Goal: Task Accomplishment & Management: Manage account settings

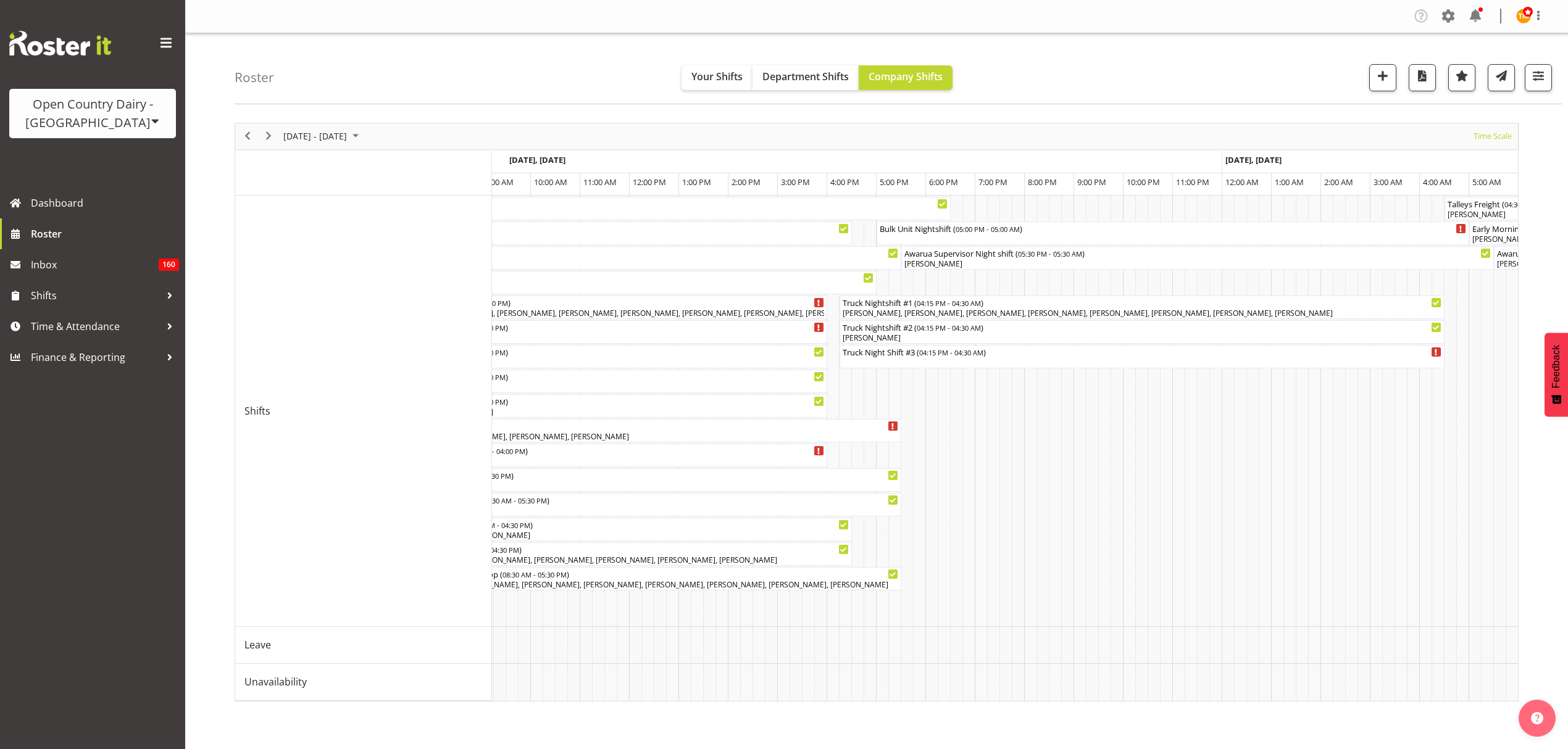
scroll to position [0, 4032]
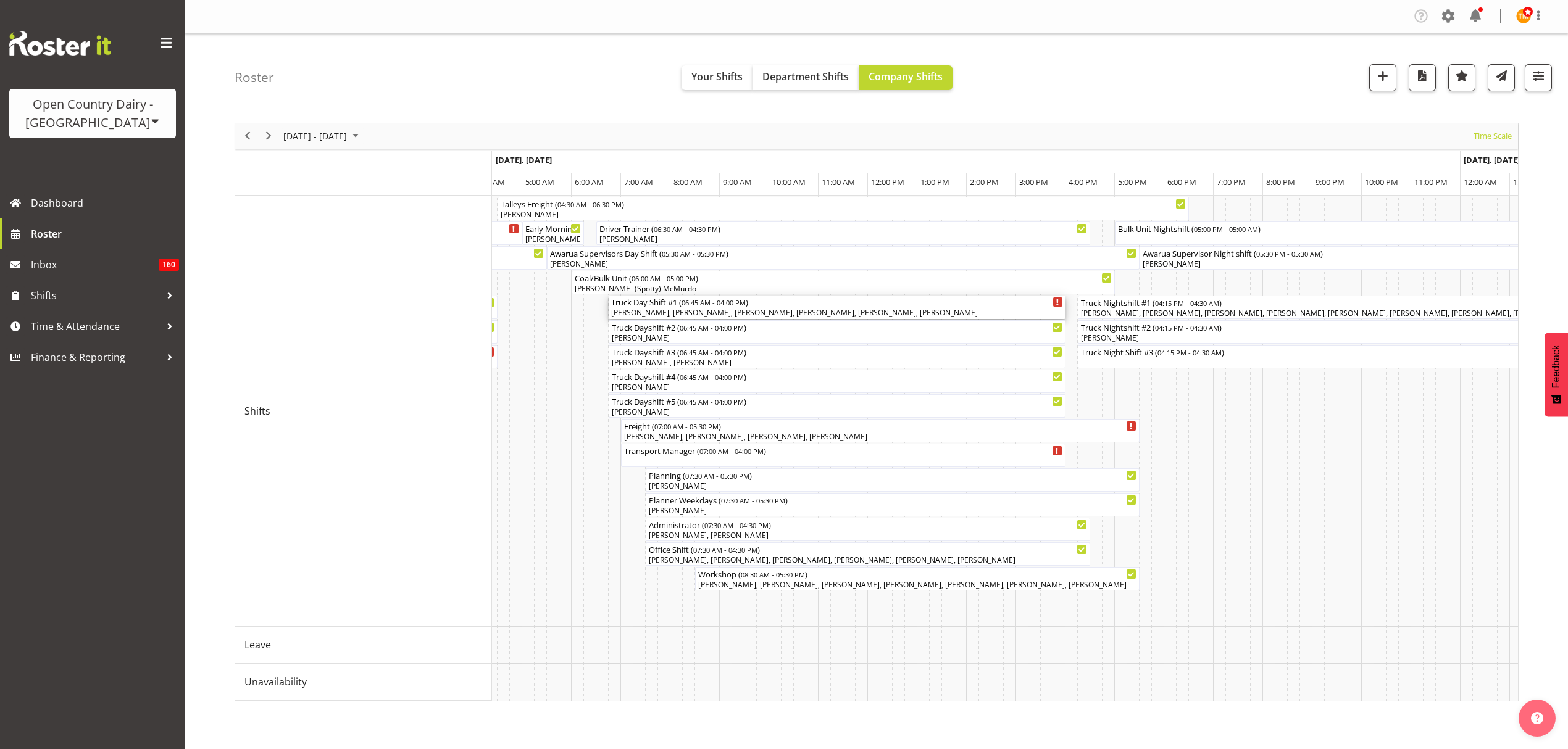
click at [812, 313] on div "[PERSON_NAME], [PERSON_NAME], [PERSON_NAME], [PERSON_NAME], [PERSON_NAME], [PER…" at bounding box center [836, 313] width 451 height 11
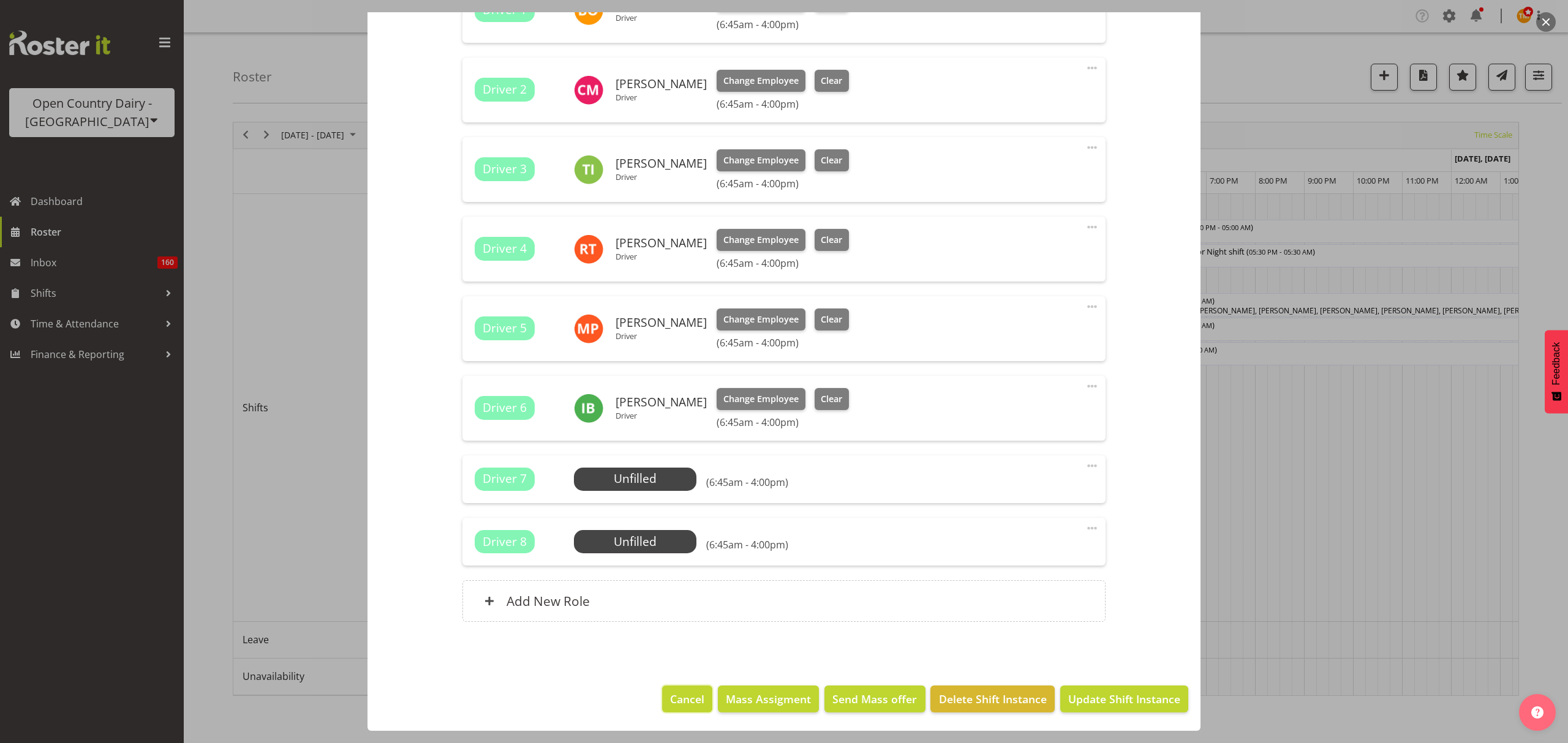
click at [695, 699] on span "Cancel" at bounding box center [687, 698] width 35 height 16
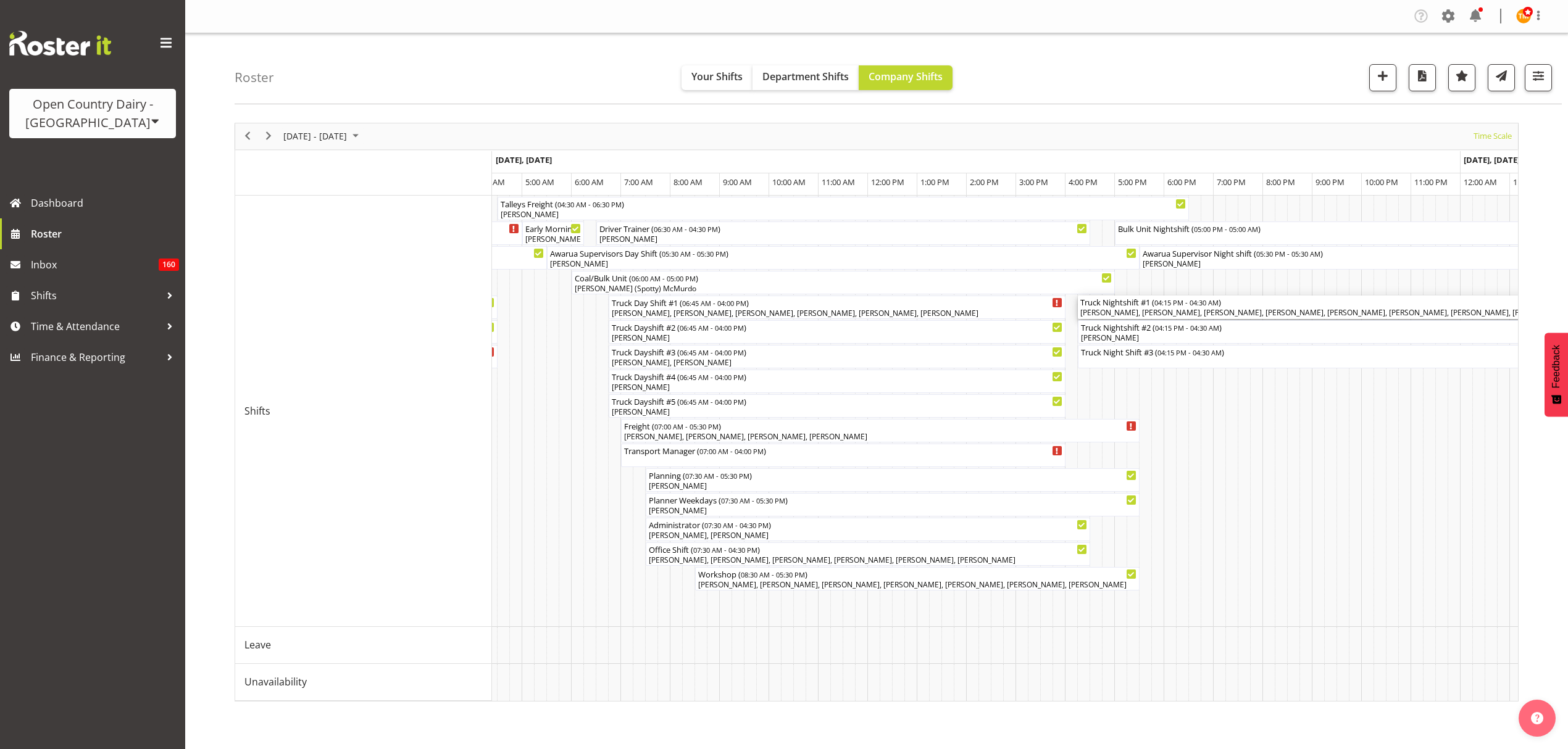
click at [1367, 313] on div "[PERSON_NAME], [PERSON_NAME], [PERSON_NAME], [PERSON_NAME], [PERSON_NAME], [PER…" at bounding box center [1380, 313] width 600 height 11
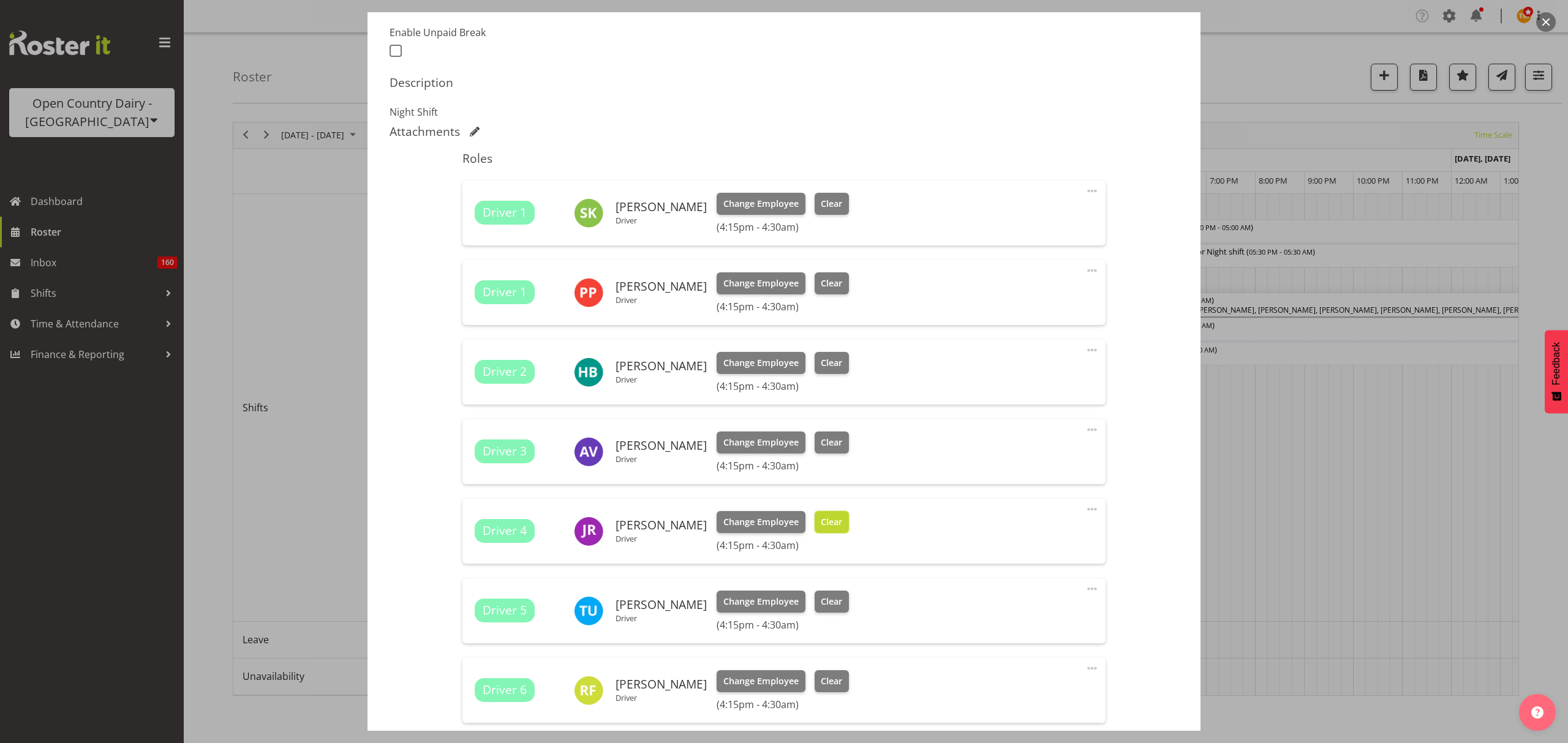
click at [824, 523] on span "Clear" at bounding box center [831, 522] width 21 height 13
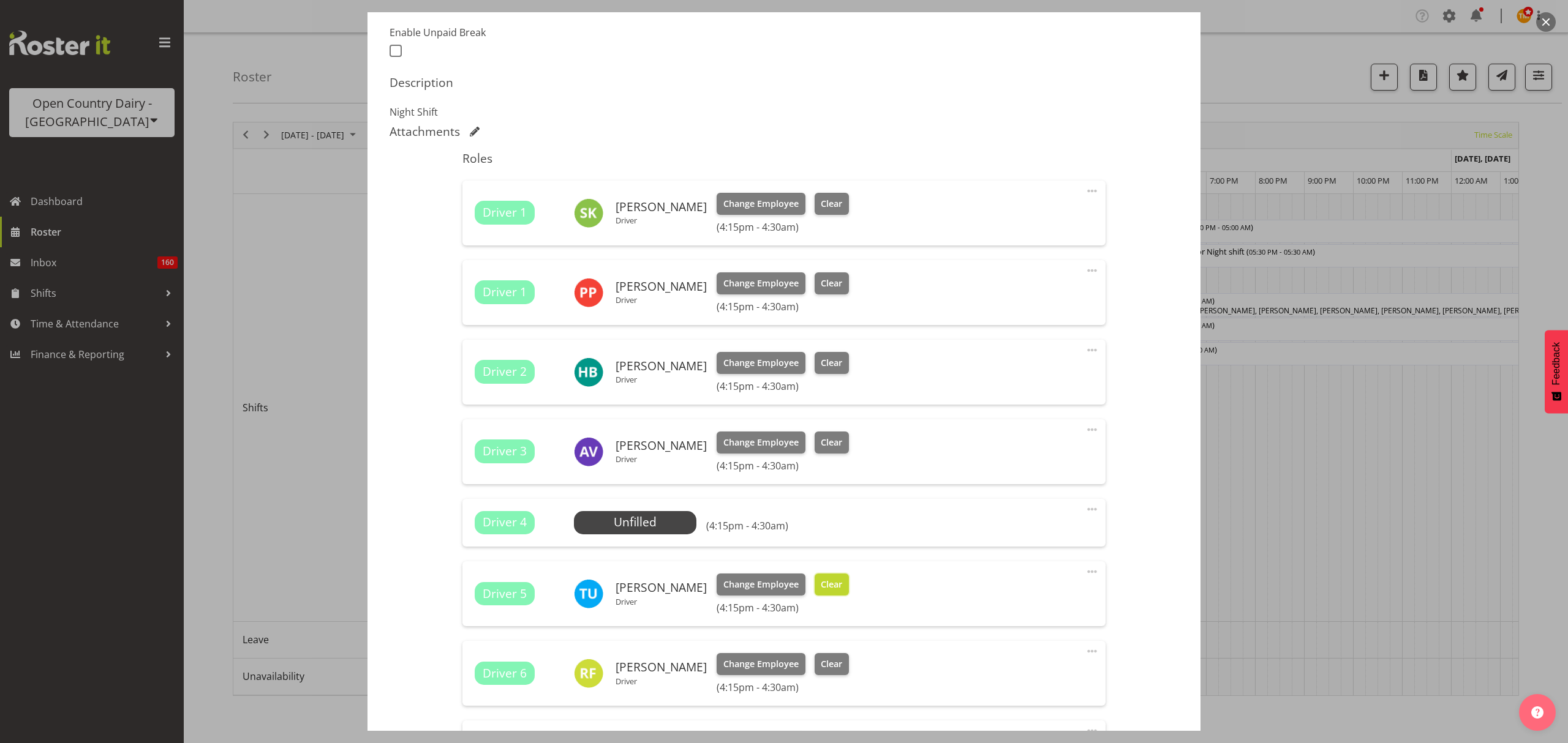
click at [822, 584] on span "Clear" at bounding box center [831, 585] width 21 height 13
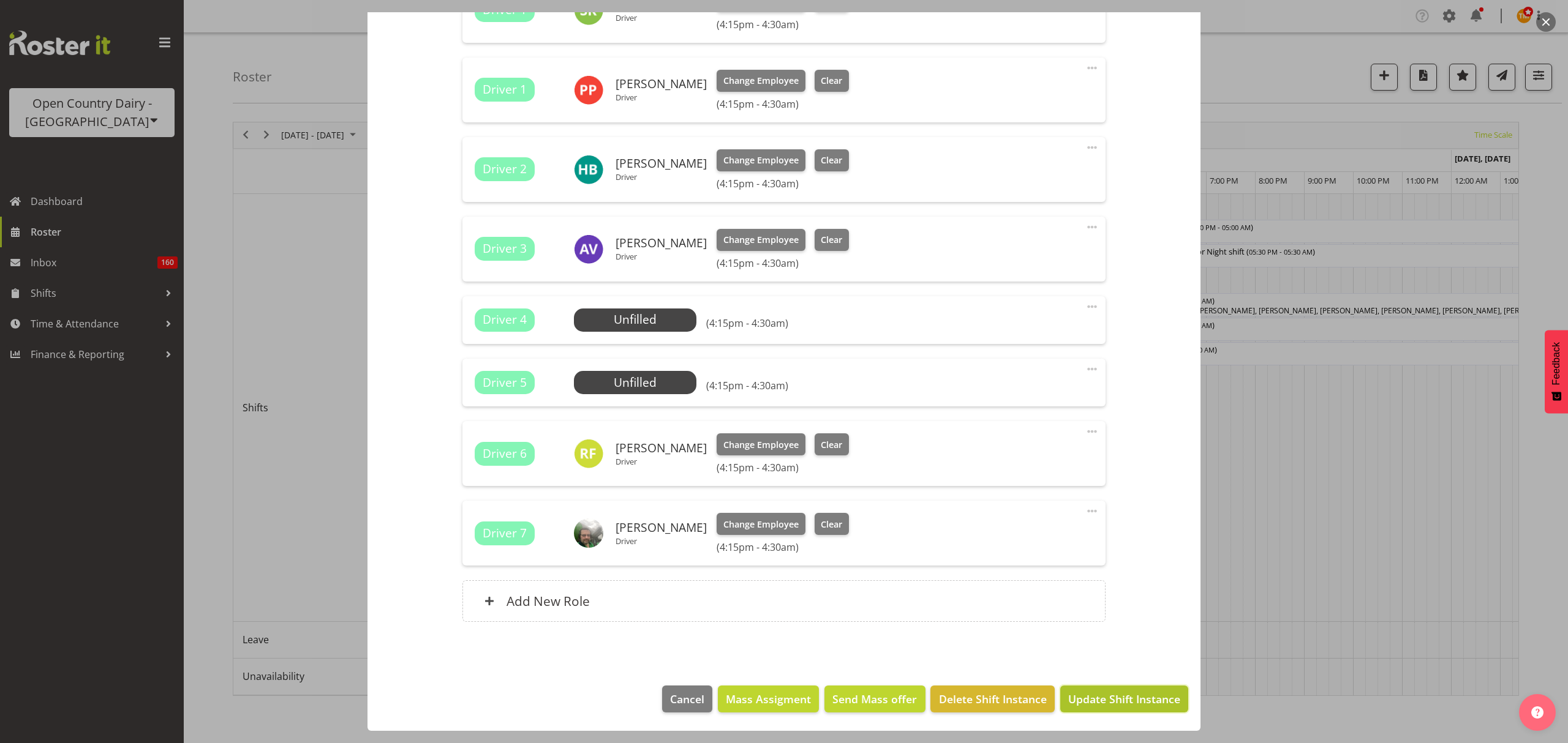
click at [1114, 694] on span "Update Shift Instance" at bounding box center [1124, 698] width 112 height 16
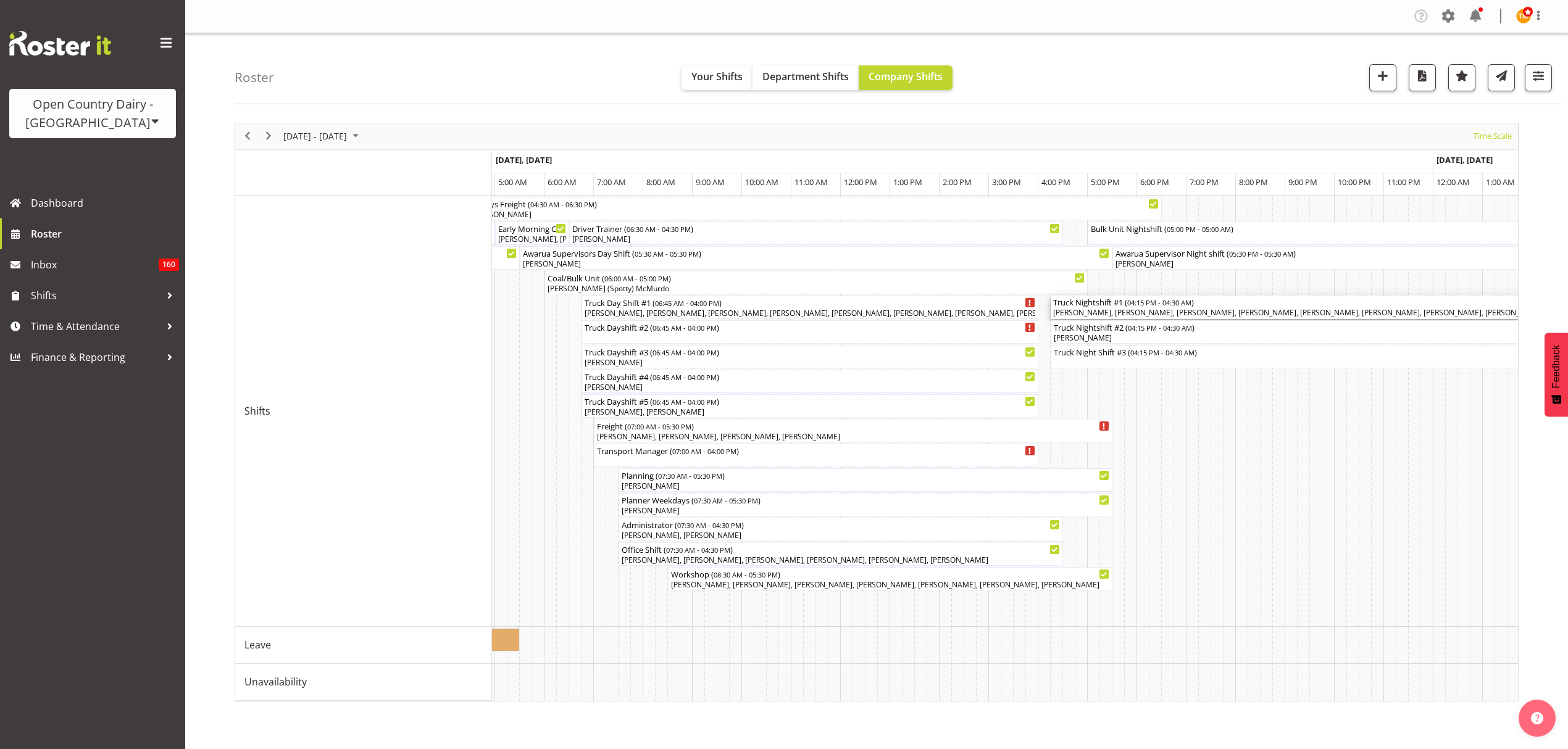
click at [1304, 319] on div "Truck Nightshift #1 ( 04:15 PM - 04:30 AM ) [PERSON_NAME], [PERSON_NAME], [PERS…" at bounding box center [1354, 308] width 605 height 23
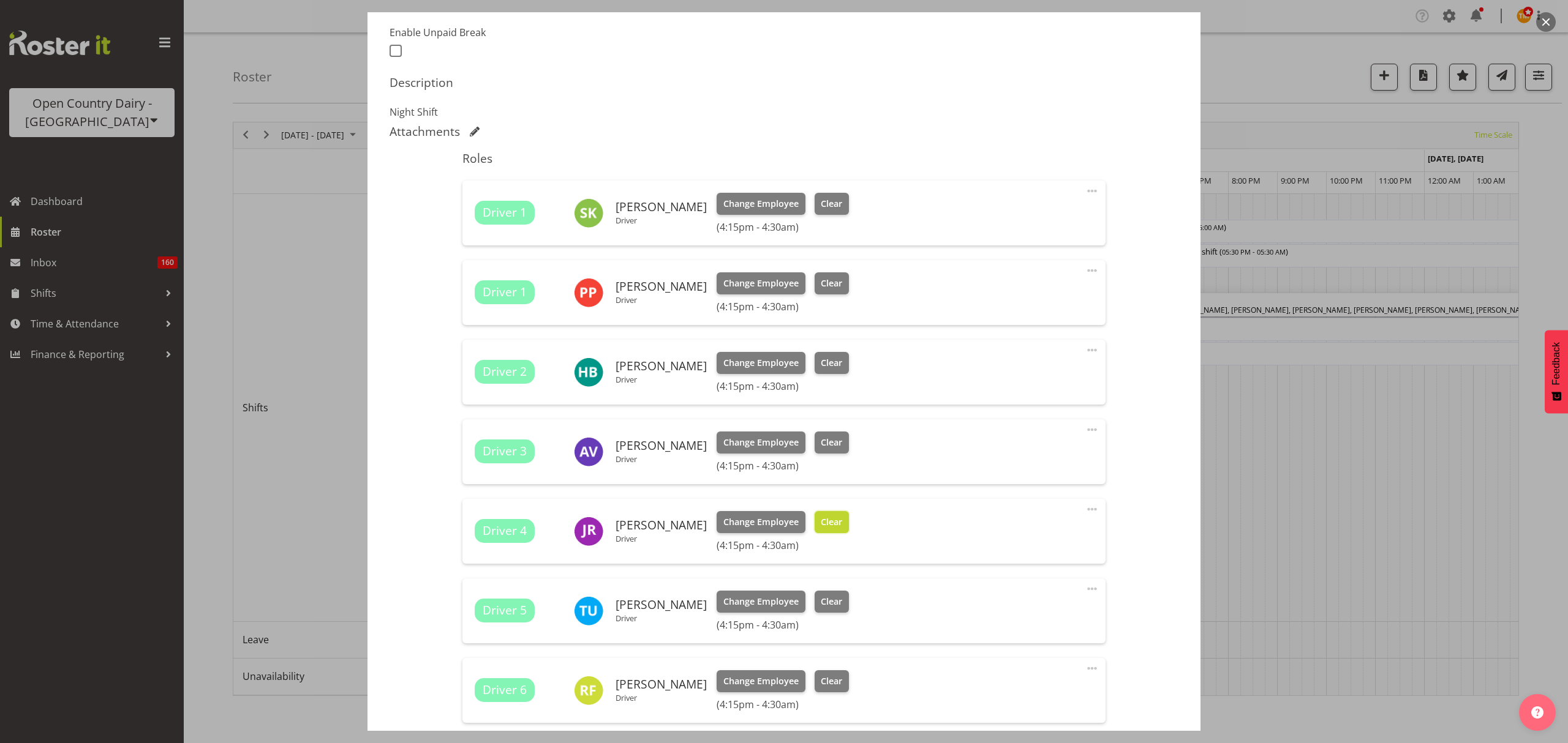
click at [823, 523] on span "Clear" at bounding box center [831, 522] width 21 height 13
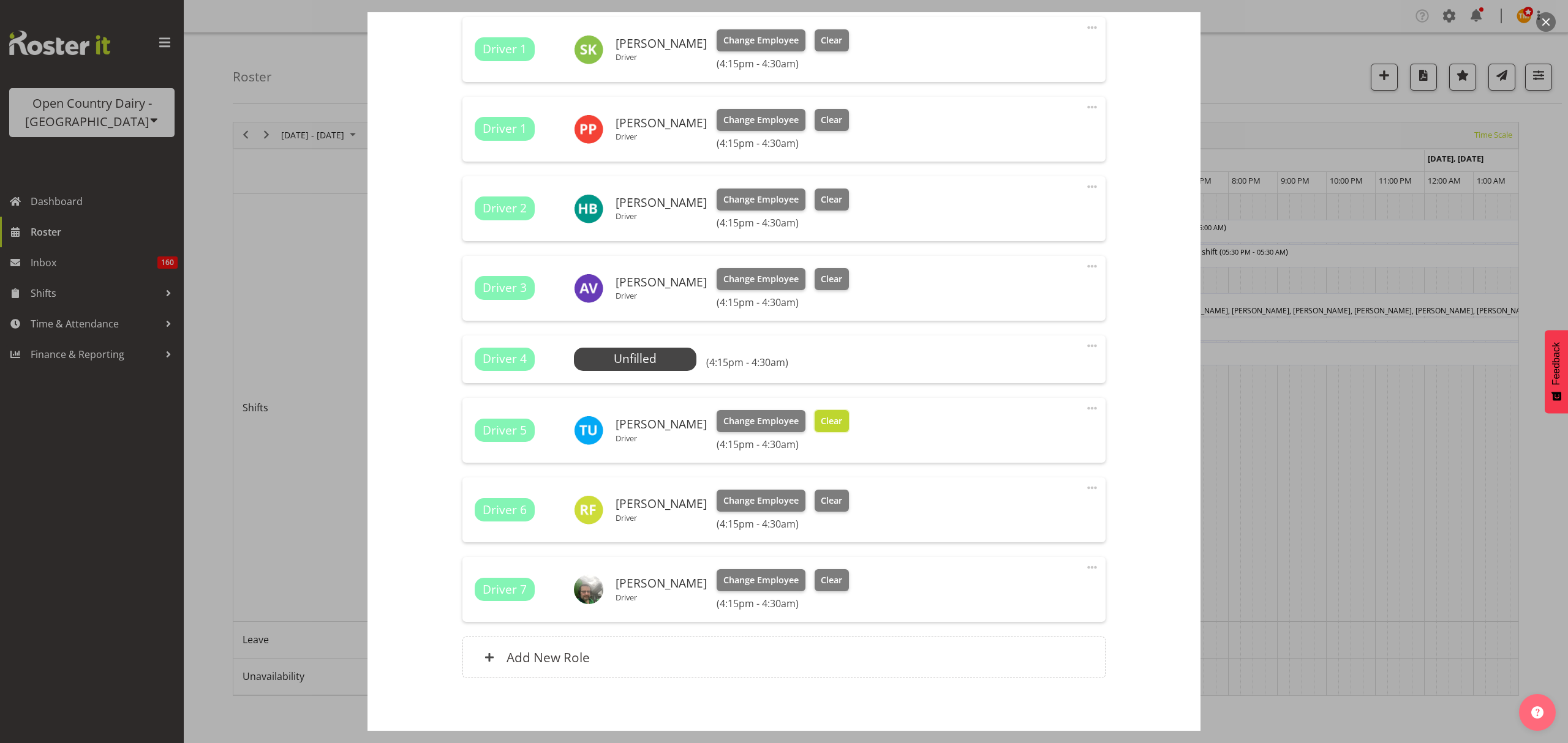
click at [836, 422] on button "Clear" at bounding box center [831, 421] width 35 height 22
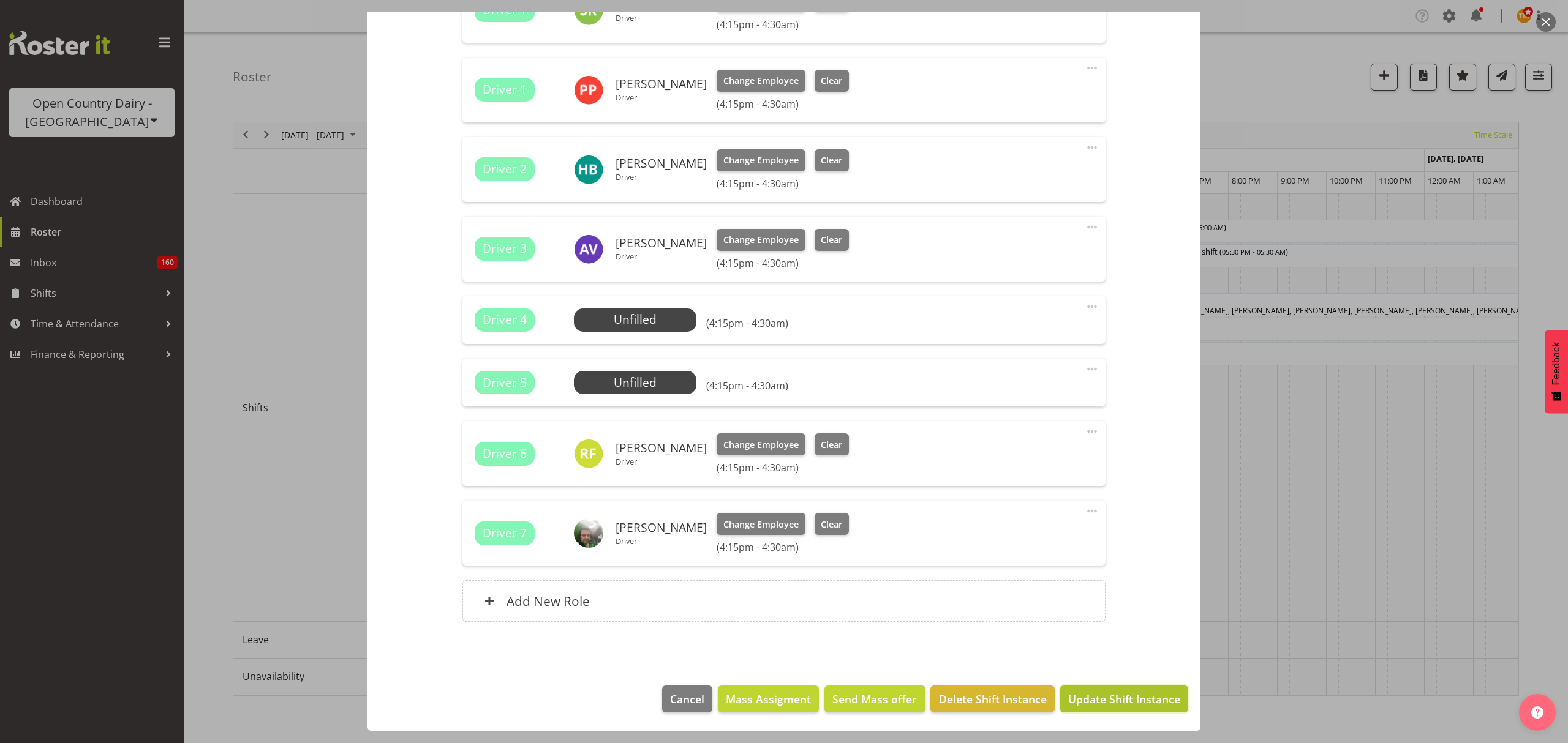
click at [1106, 697] on span "Update Shift Instance" at bounding box center [1124, 698] width 112 height 16
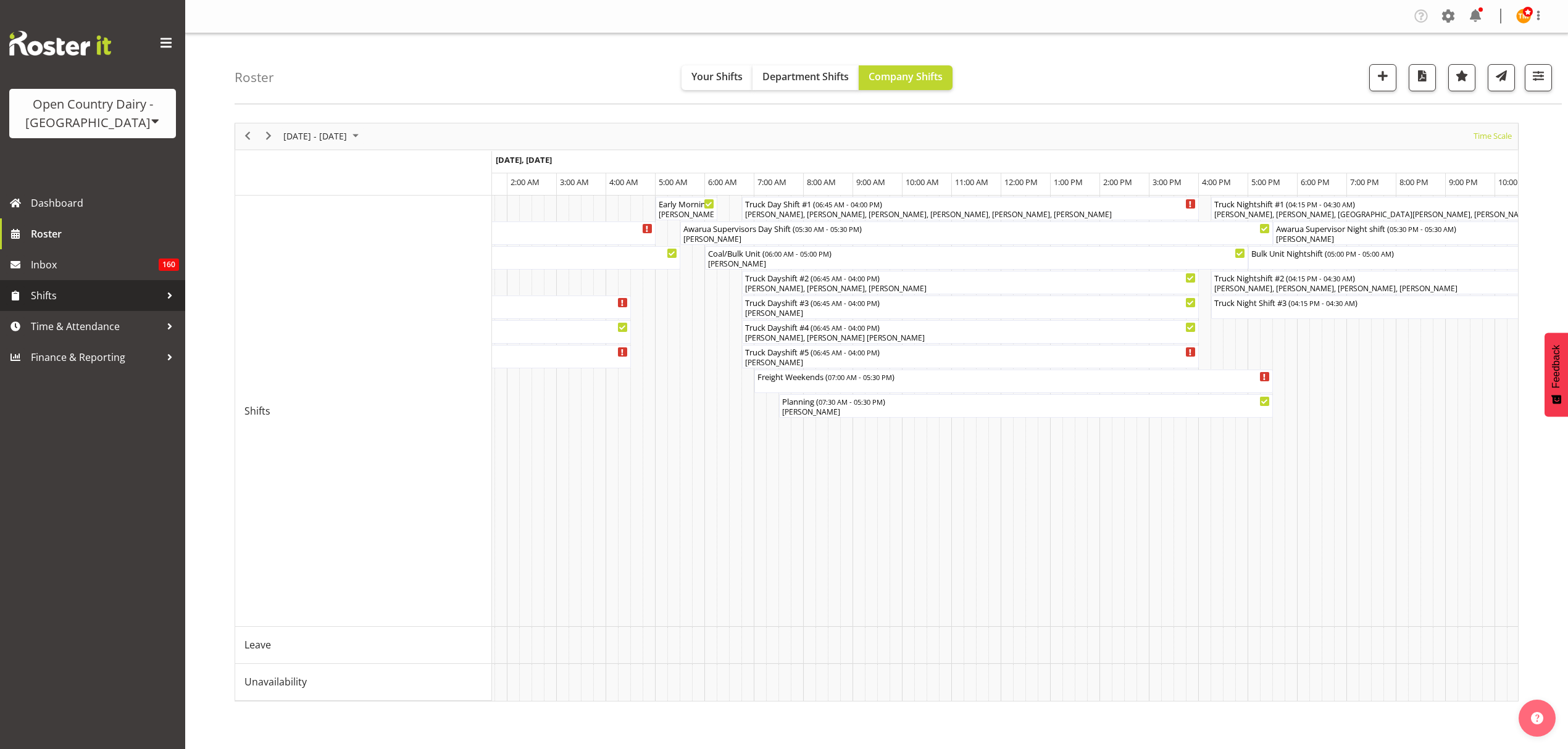
click at [134, 292] on span "Shifts" at bounding box center [96, 296] width 130 height 18
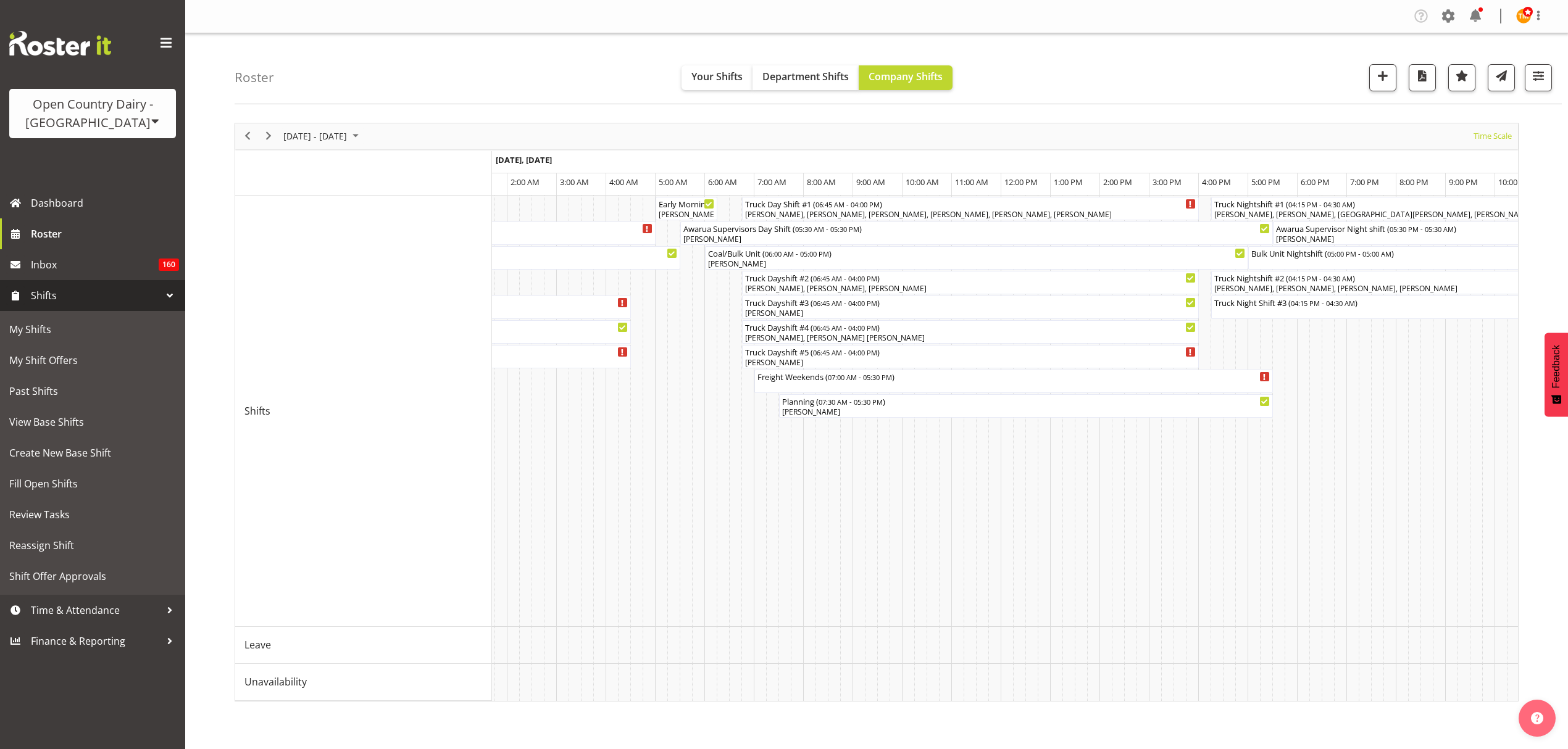
click at [153, 289] on span "Shifts" at bounding box center [96, 296] width 130 height 18
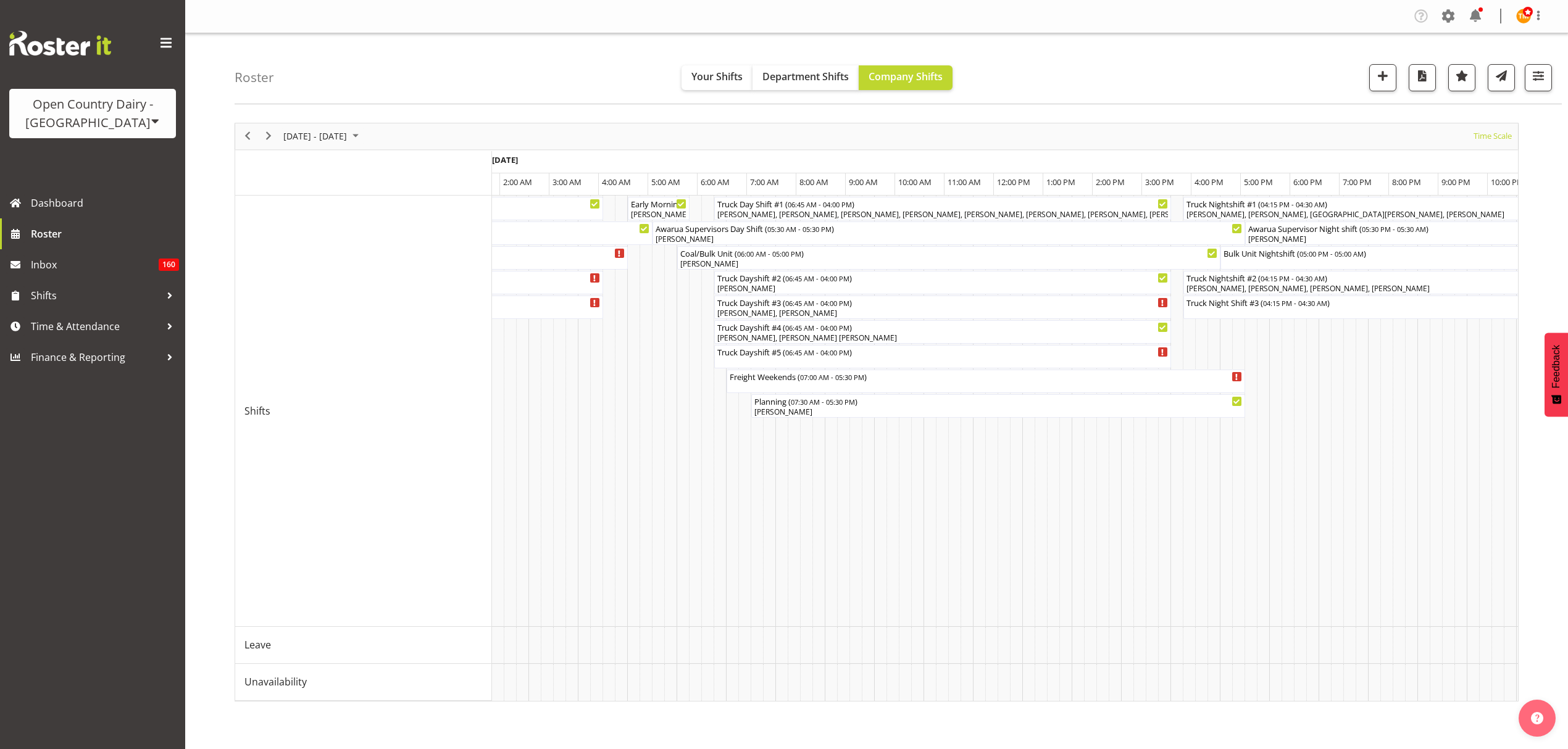
scroll to position [0, 7223]
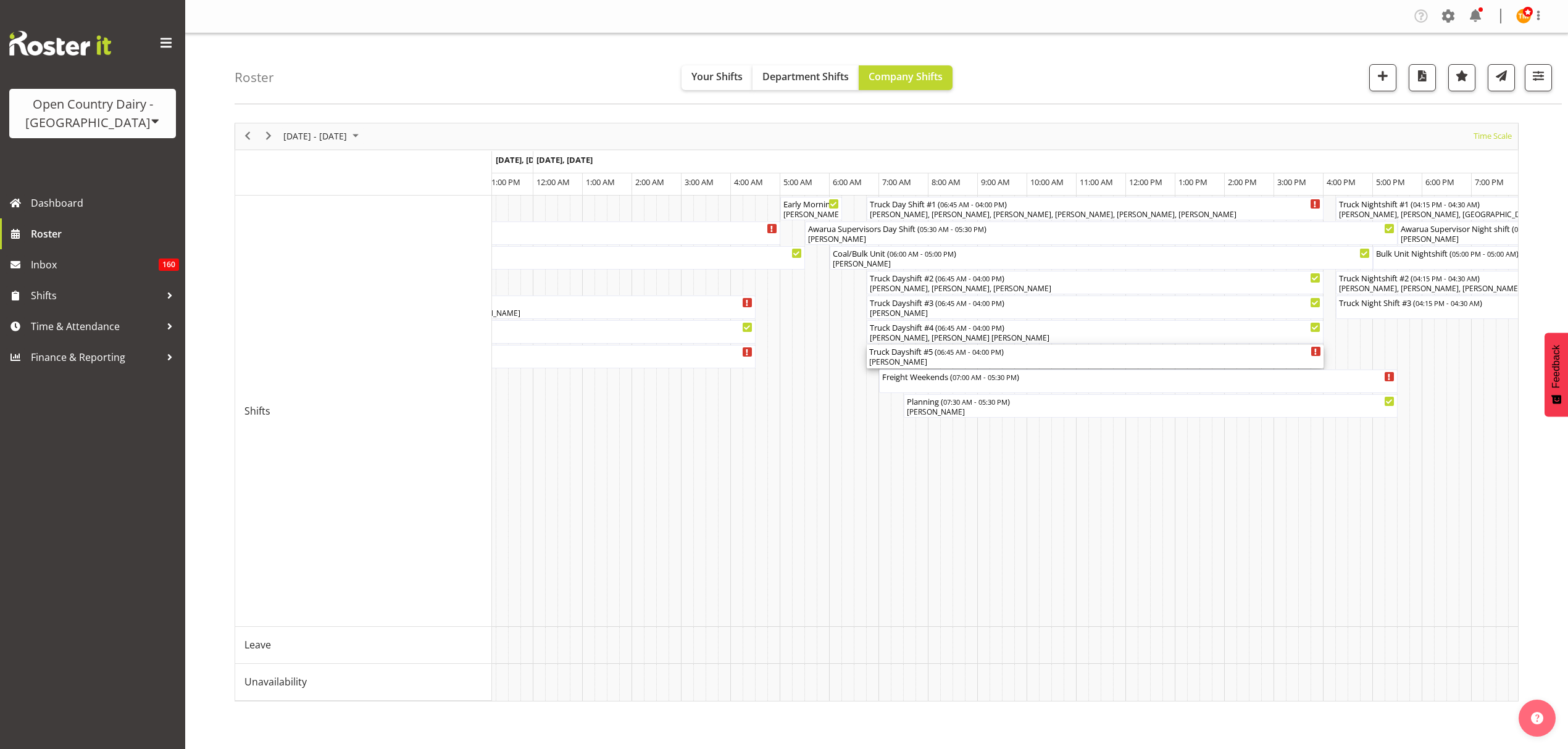
click at [922, 361] on div "[PERSON_NAME]" at bounding box center [1094, 362] width 451 height 11
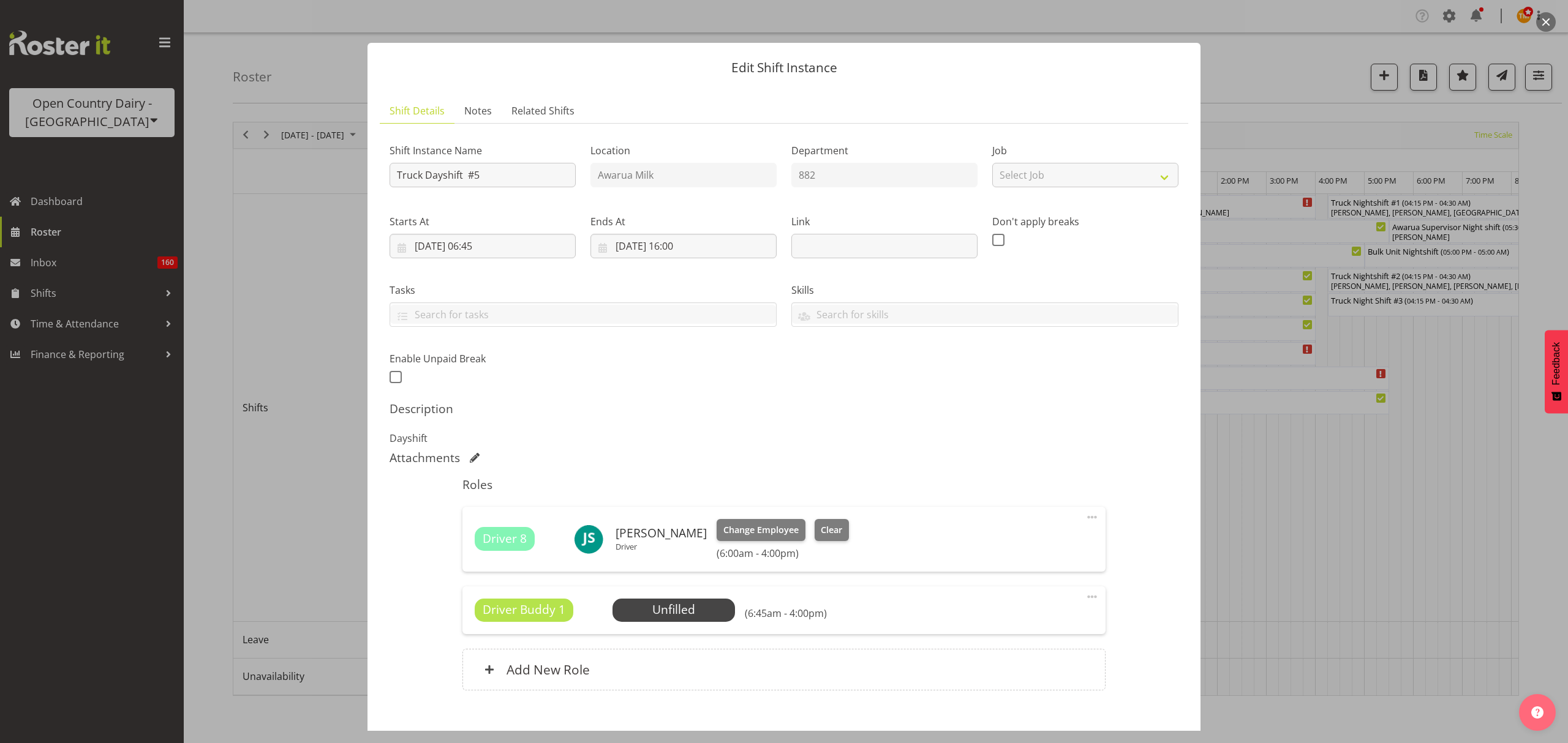
click at [1316, 353] on div at bounding box center [784, 371] width 1568 height 743
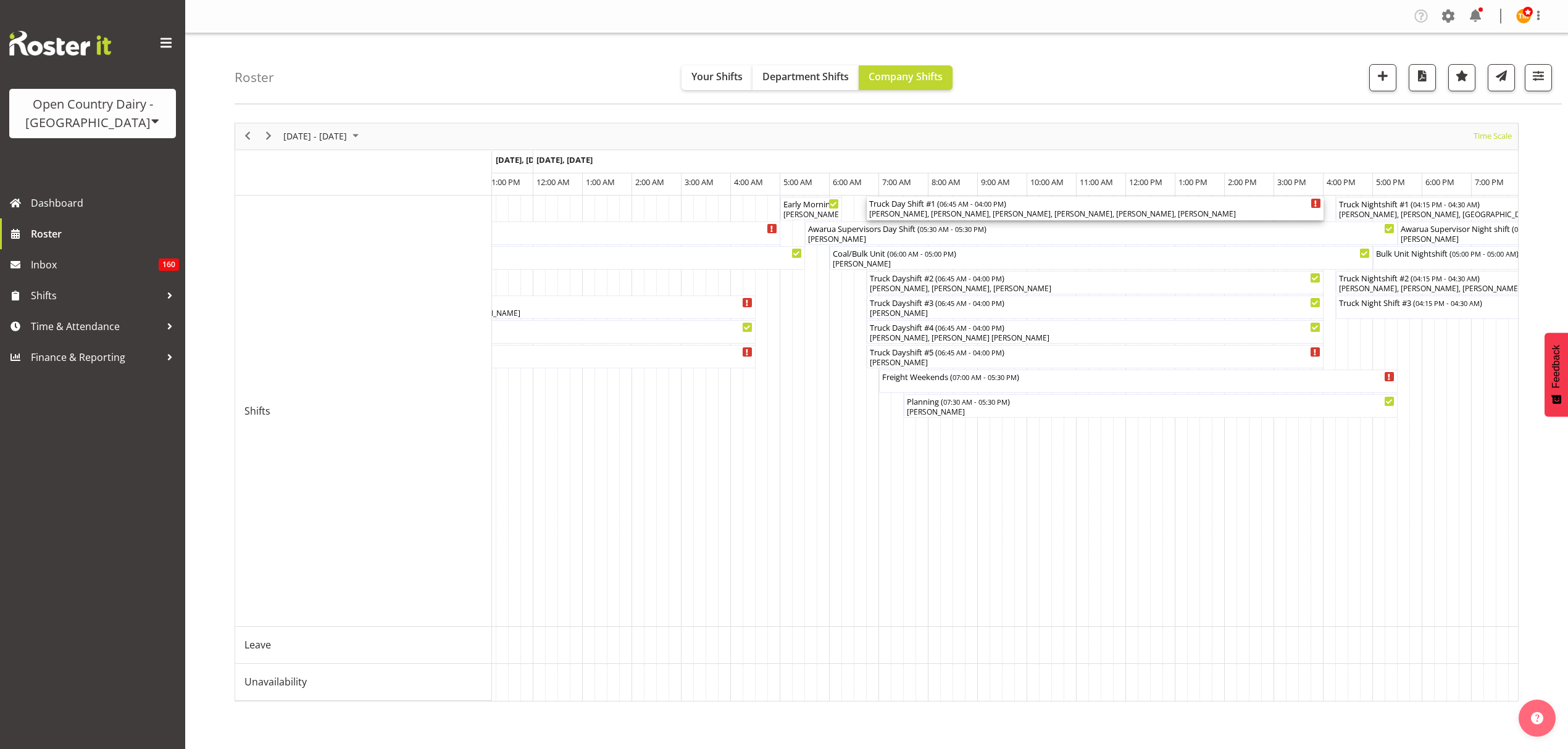
click at [1074, 206] on div "Truck Day Shift #1 ( 06:45 AM - 04:00 PM )" at bounding box center [1094, 203] width 451 height 12
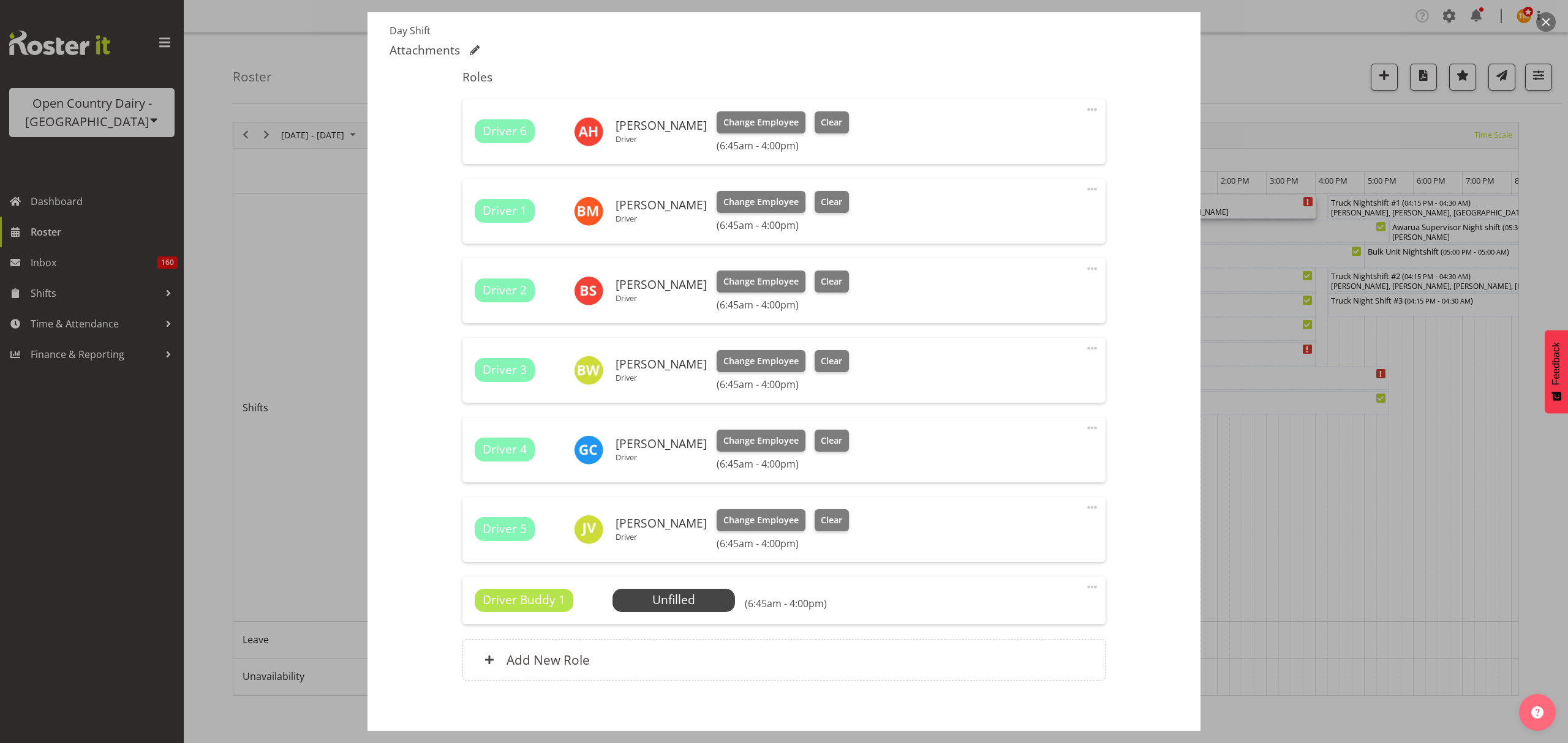
click at [1368, 493] on div at bounding box center [784, 371] width 1568 height 743
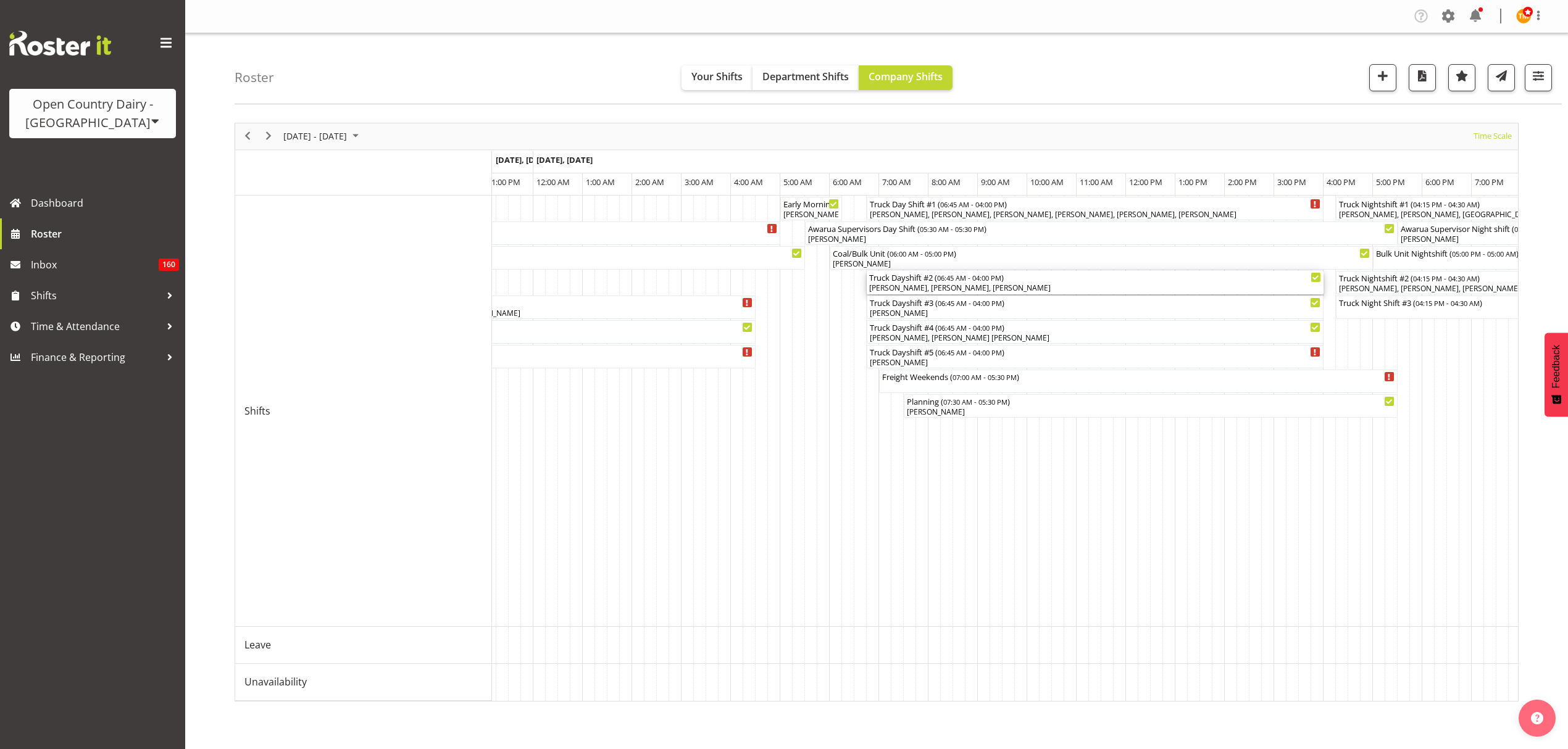
click at [905, 277] on div "Truck Dayshift #2 ( 06:45 AM - 04:00 PM )" at bounding box center [1094, 277] width 451 height 12
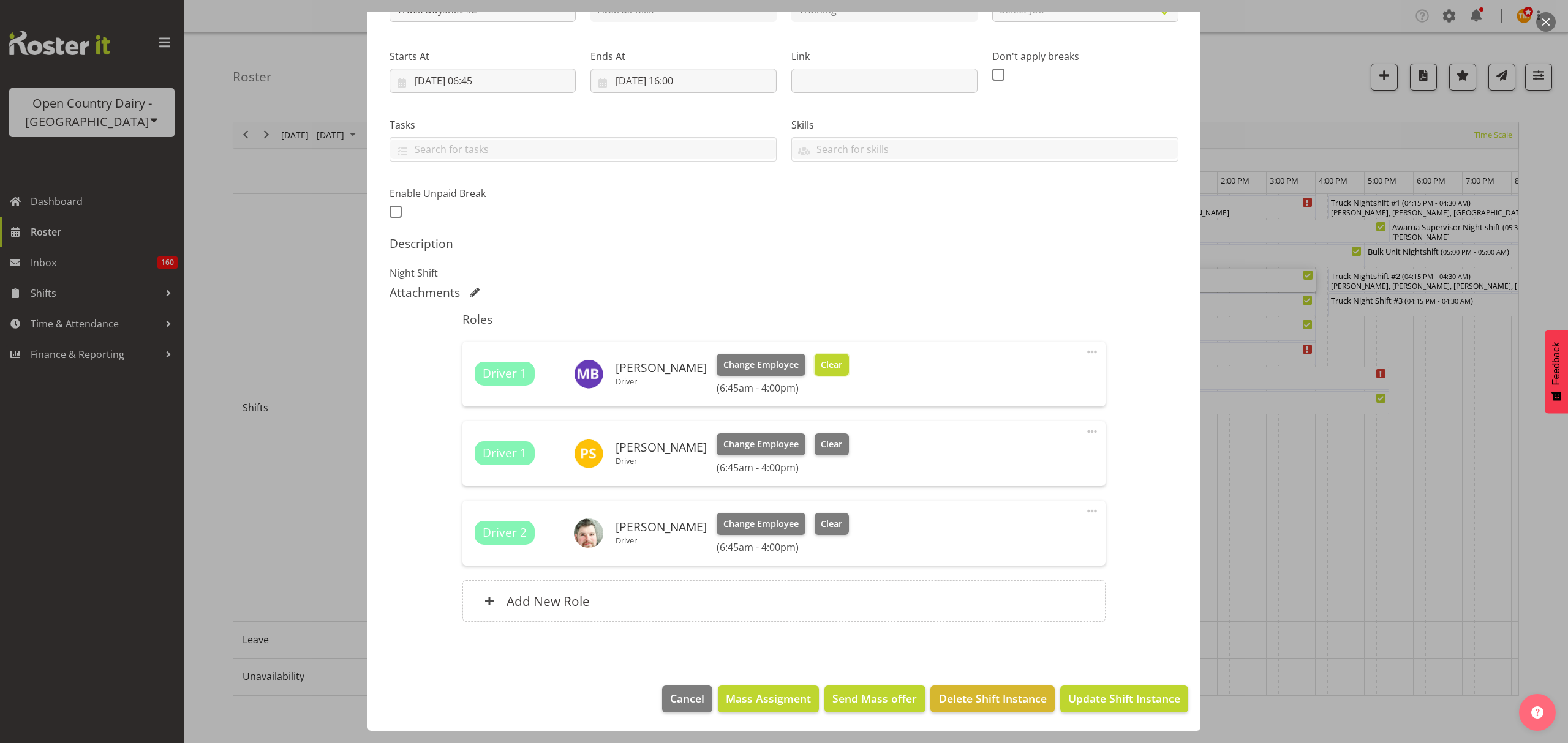
click at [822, 366] on span "Clear" at bounding box center [831, 364] width 21 height 13
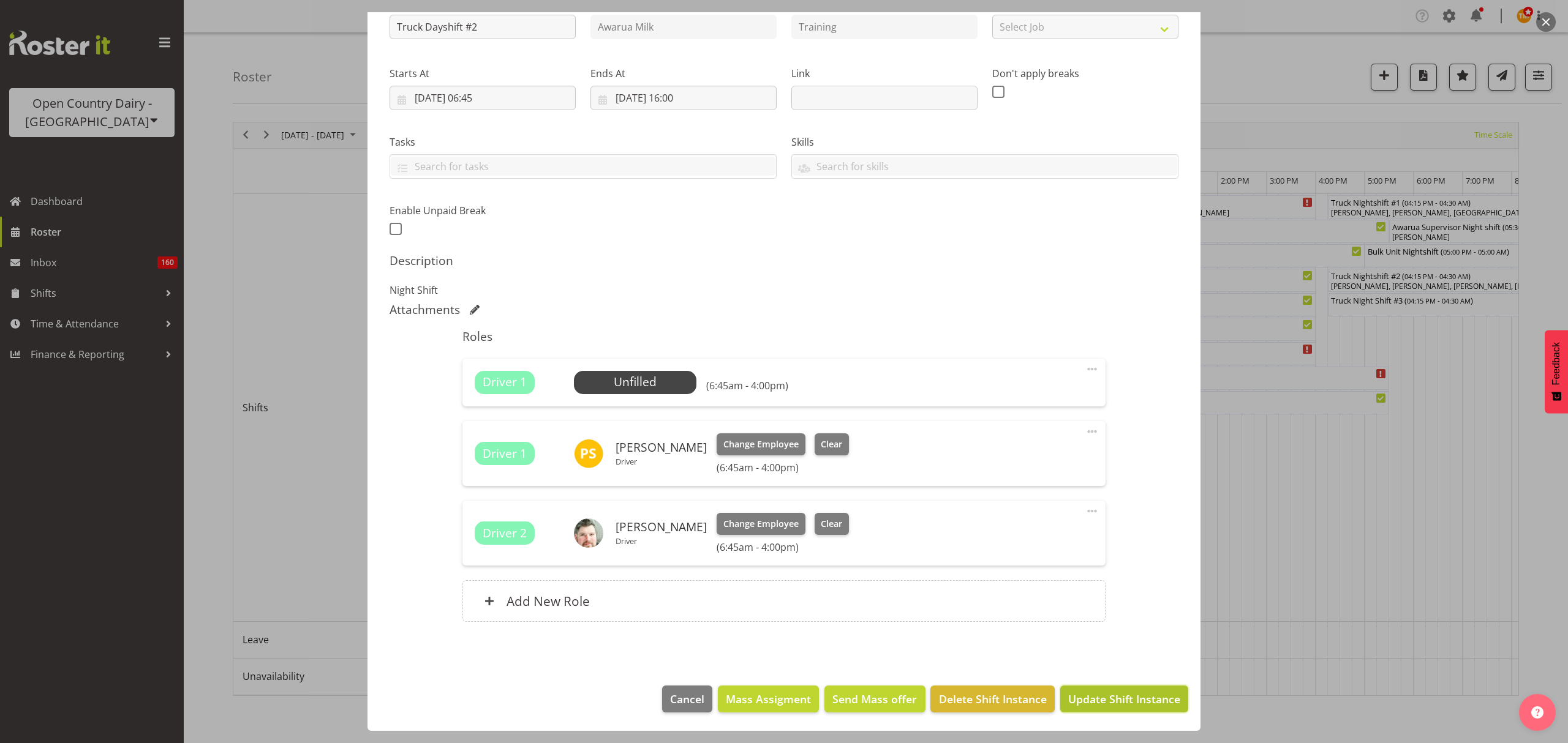
click at [1130, 706] on span "Update Shift Instance" at bounding box center [1124, 698] width 112 height 16
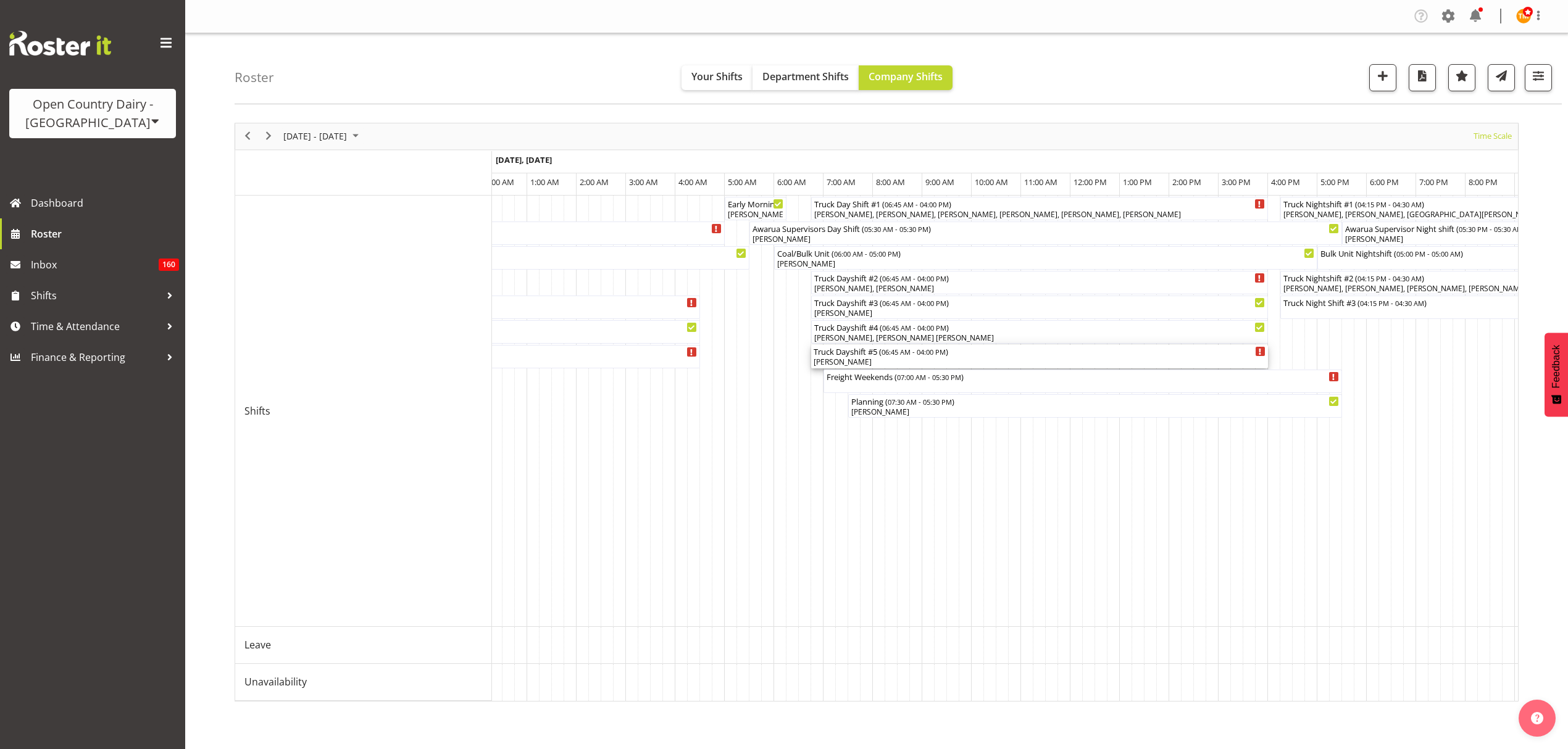
click at [895, 362] on div "[PERSON_NAME]" at bounding box center [1039, 362] width 451 height 11
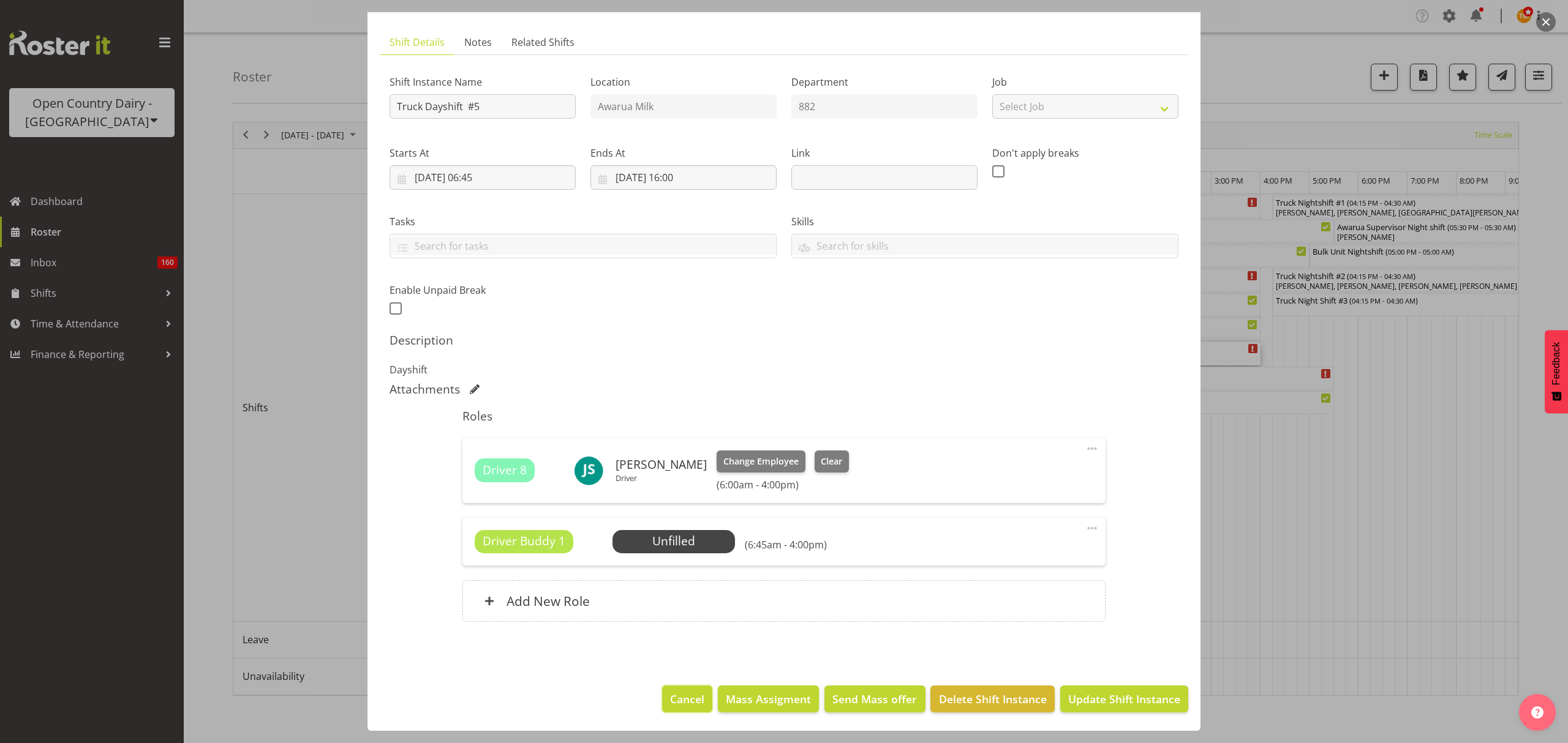
click at [679, 695] on span "Cancel" at bounding box center [687, 698] width 35 height 16
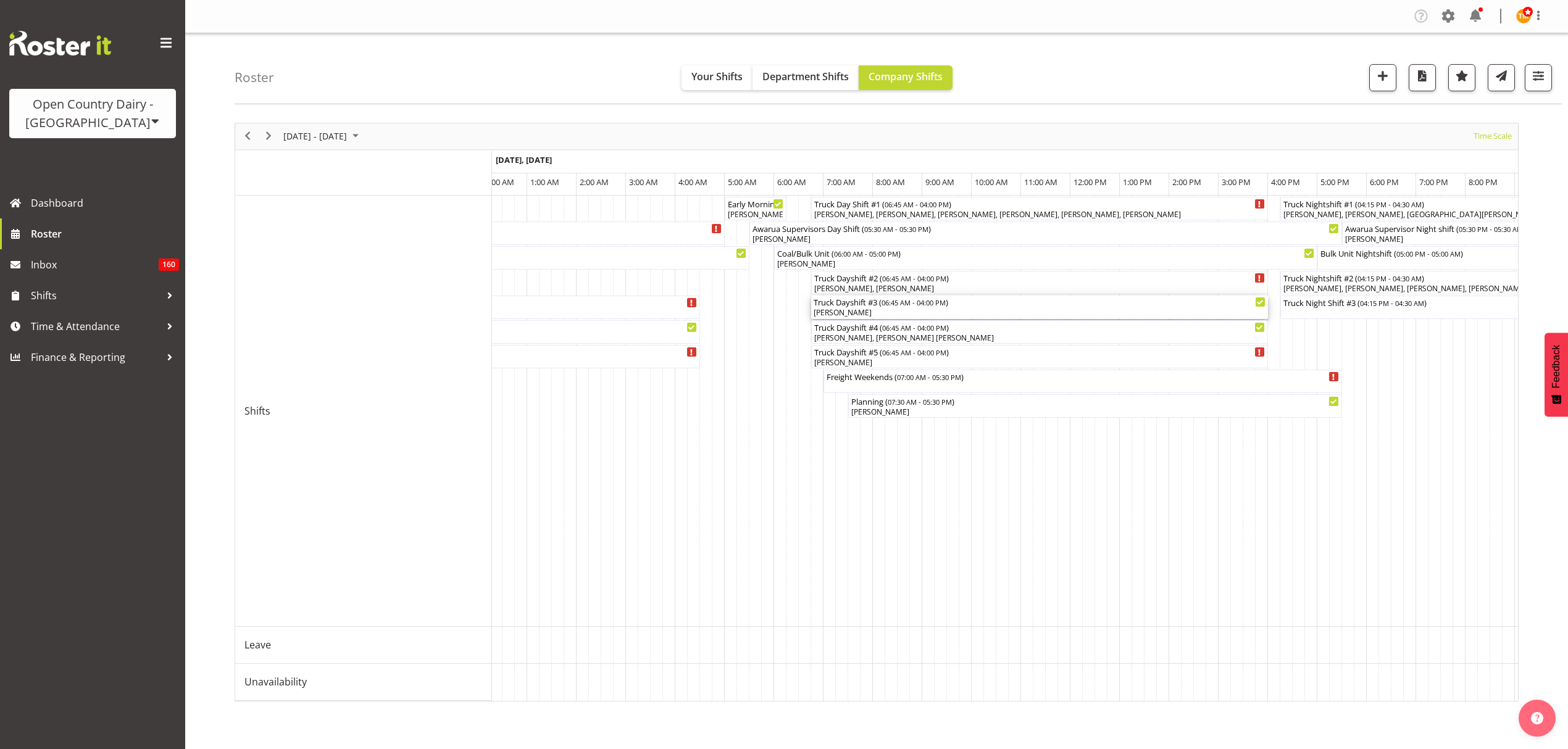
click at [926, 311] on div "[PERSON_NAME]" at bounding box center [1039, 313] width 451 height 11
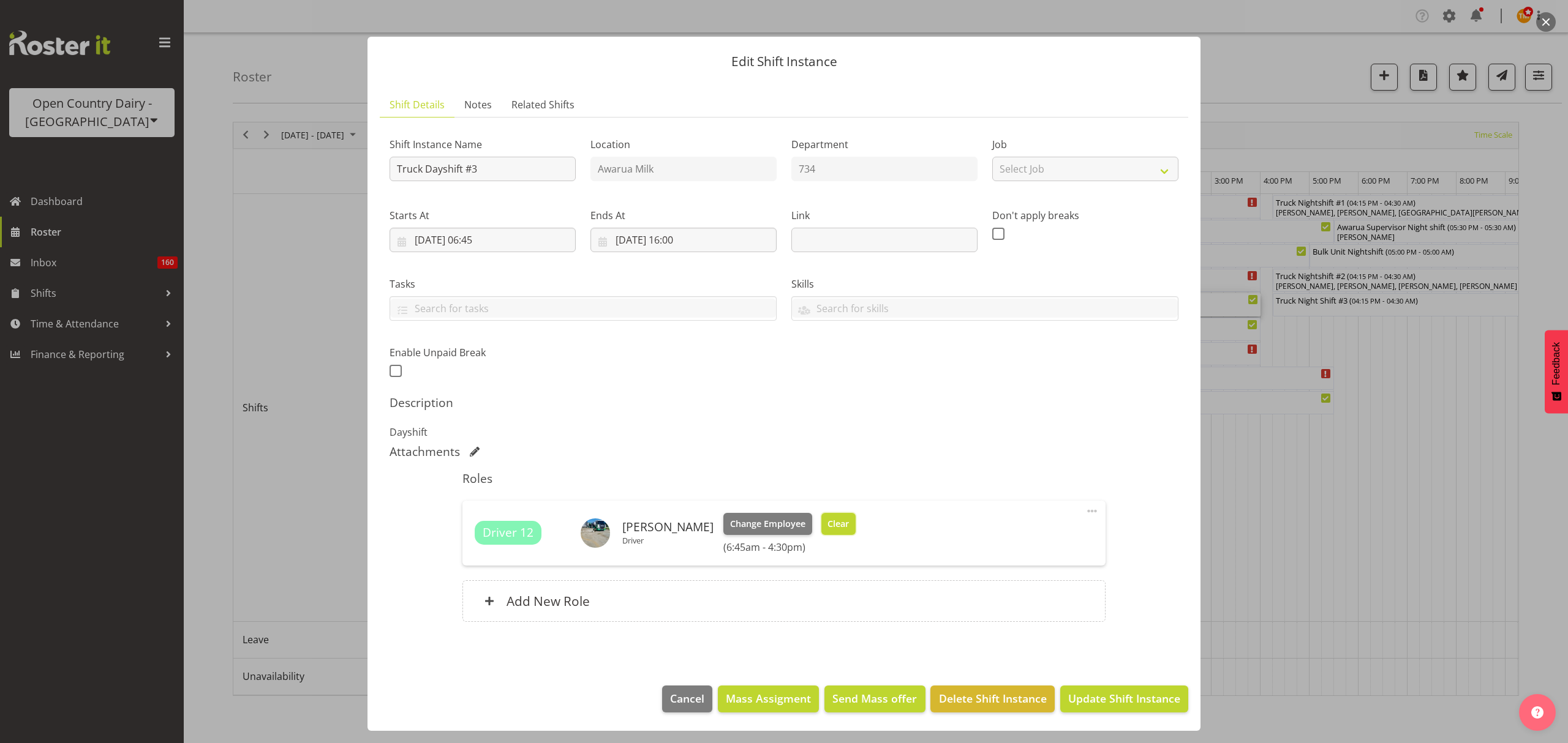
click at [822, 520] on button "Clear" at bounding box center [839, 524] width 35 height 22
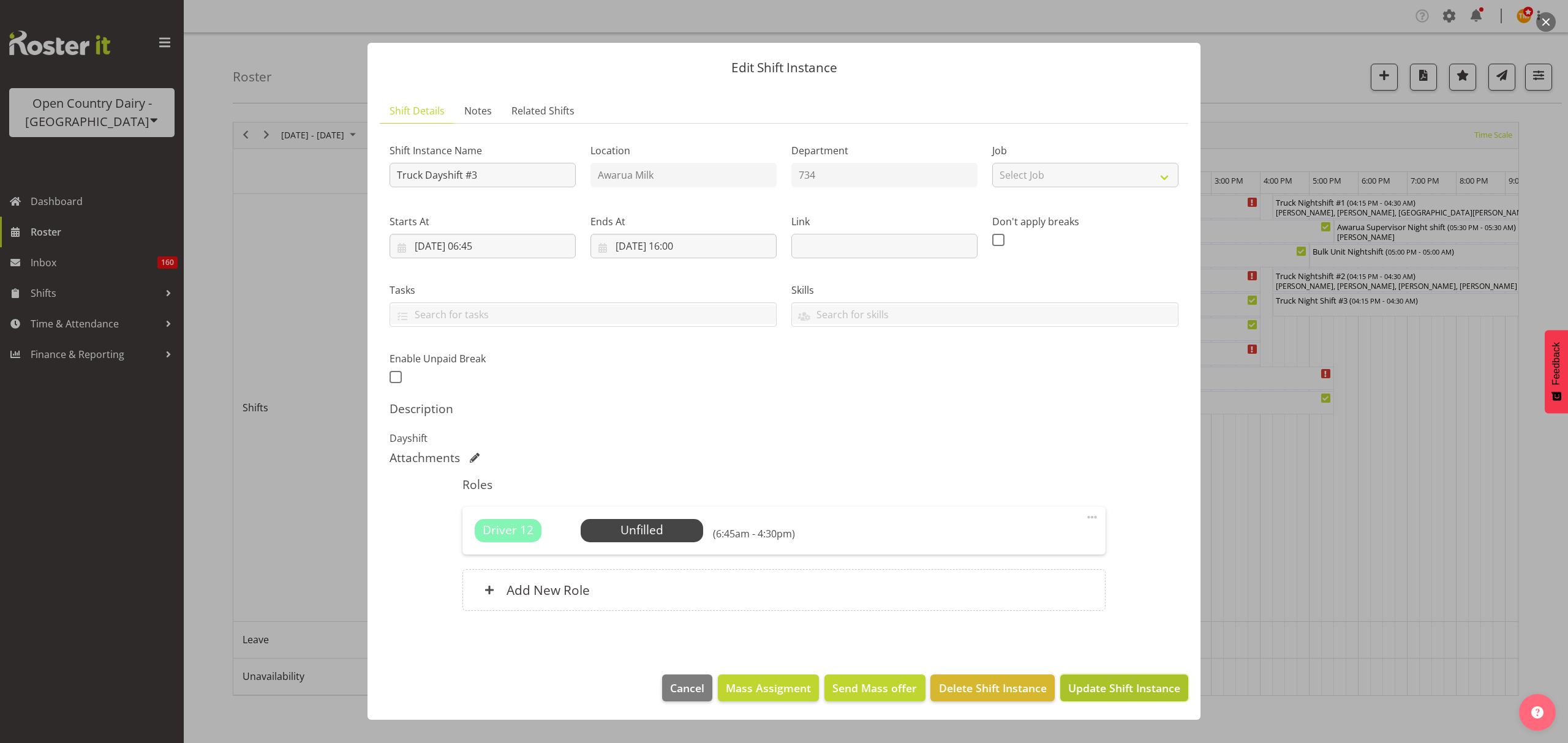
click at [1078, 684] on span "Update Shift Instance" at bounding box center [1124, 688] width 112 height 16
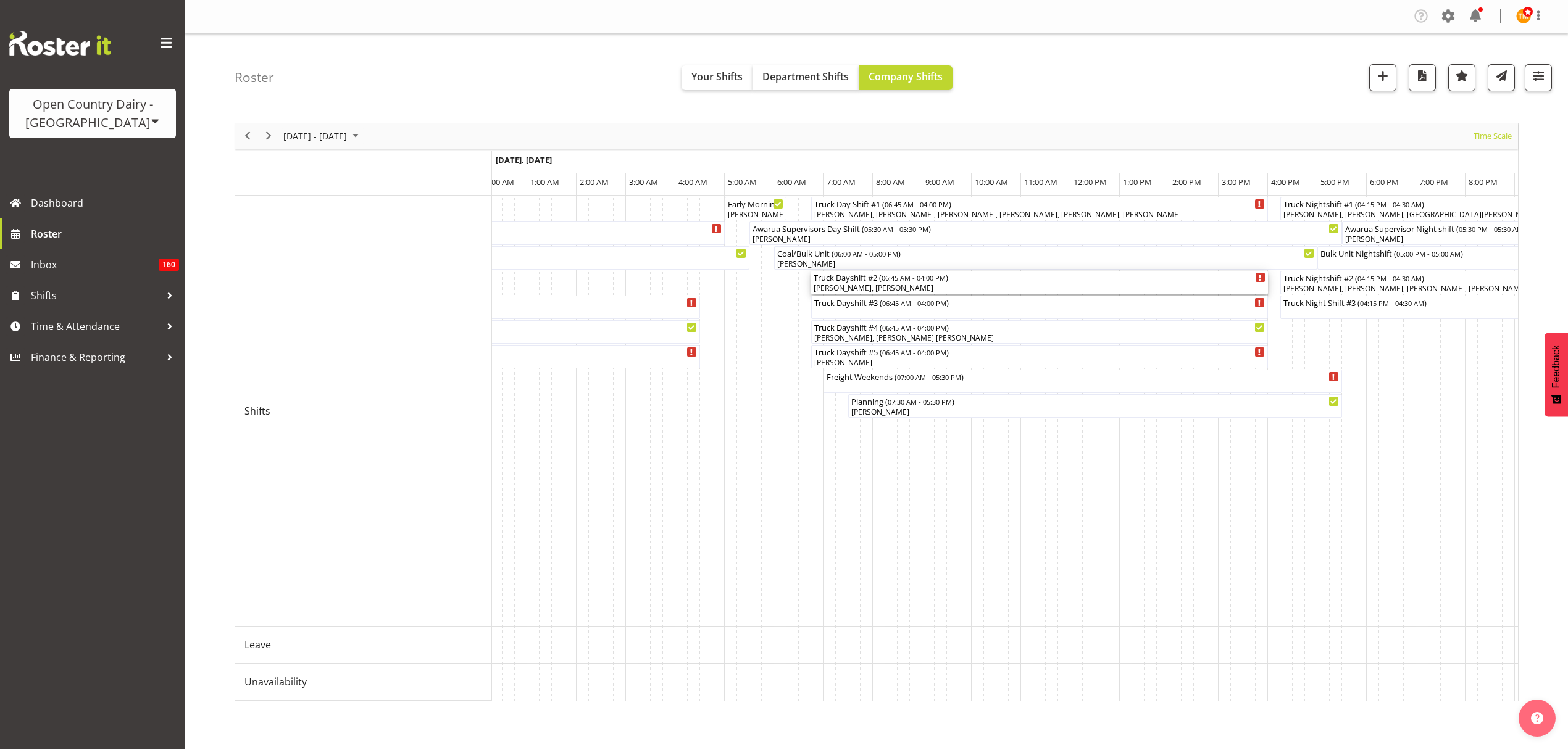
click at [922, 289] on div "[PERSON_NAME], [PERSON_NAME]" at bounding box center [1039, 288] width 451 height 11
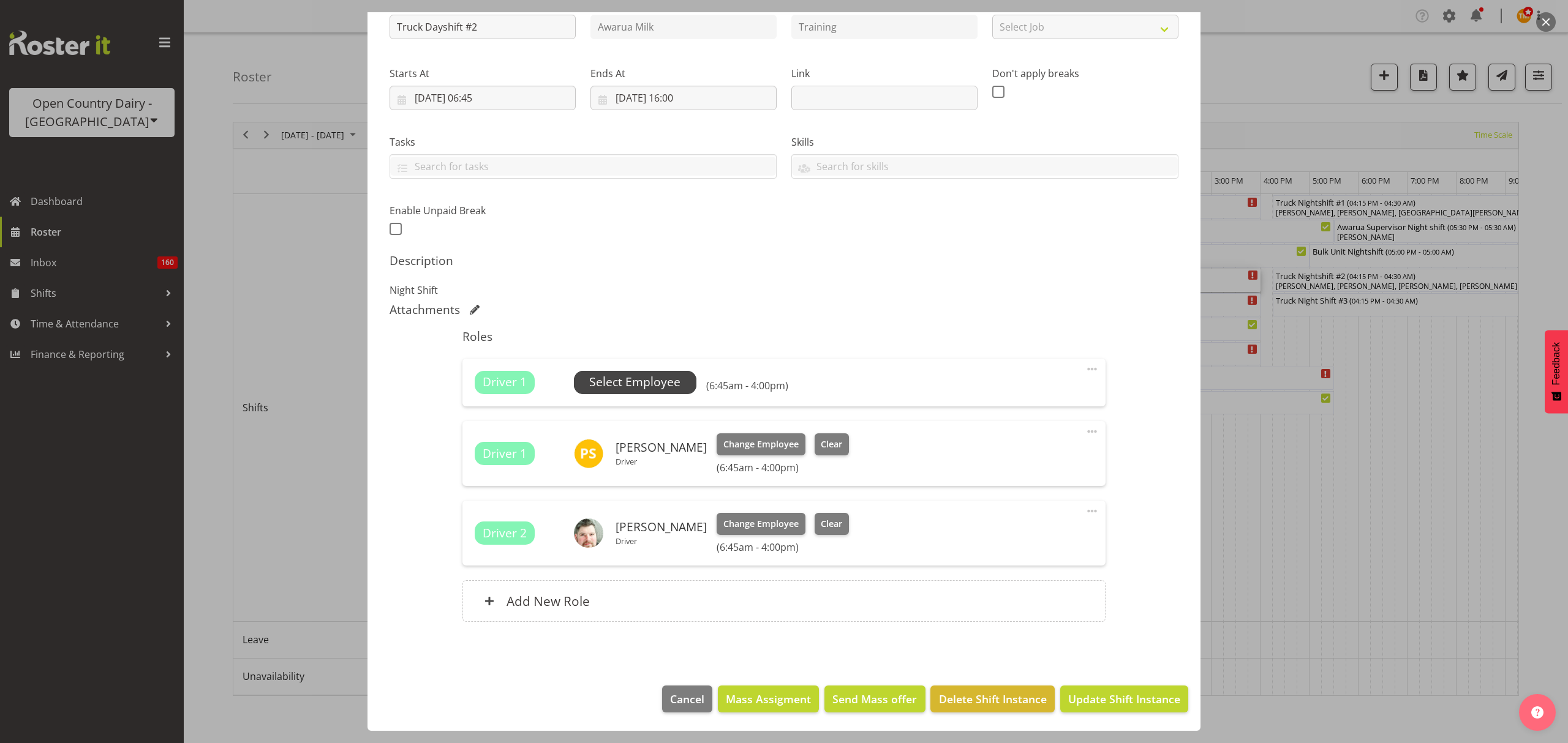
click at [657, 376] on span "Select Employee" at bounding box center [634, 383] width 92 height 18
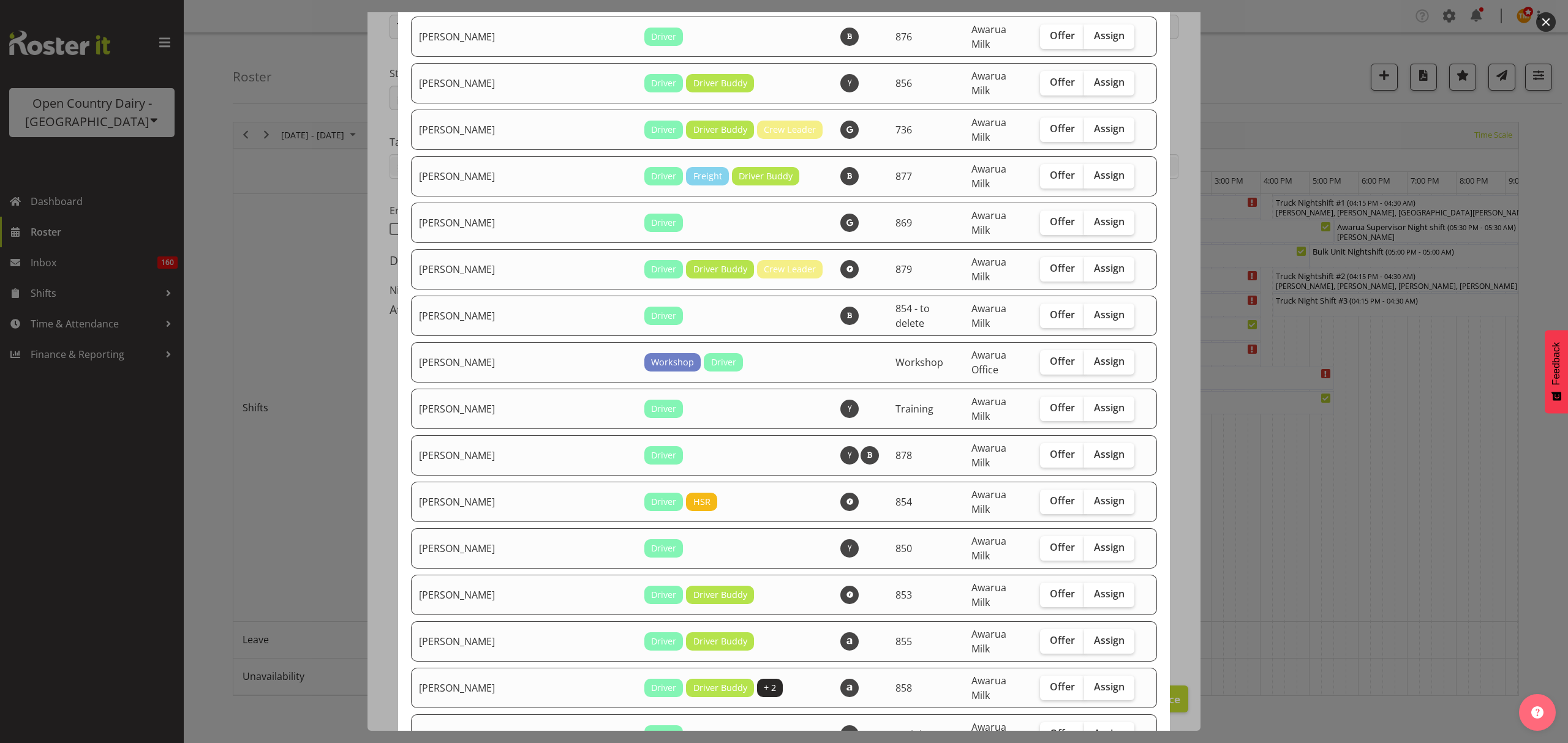
scroll to position [2122, 0]
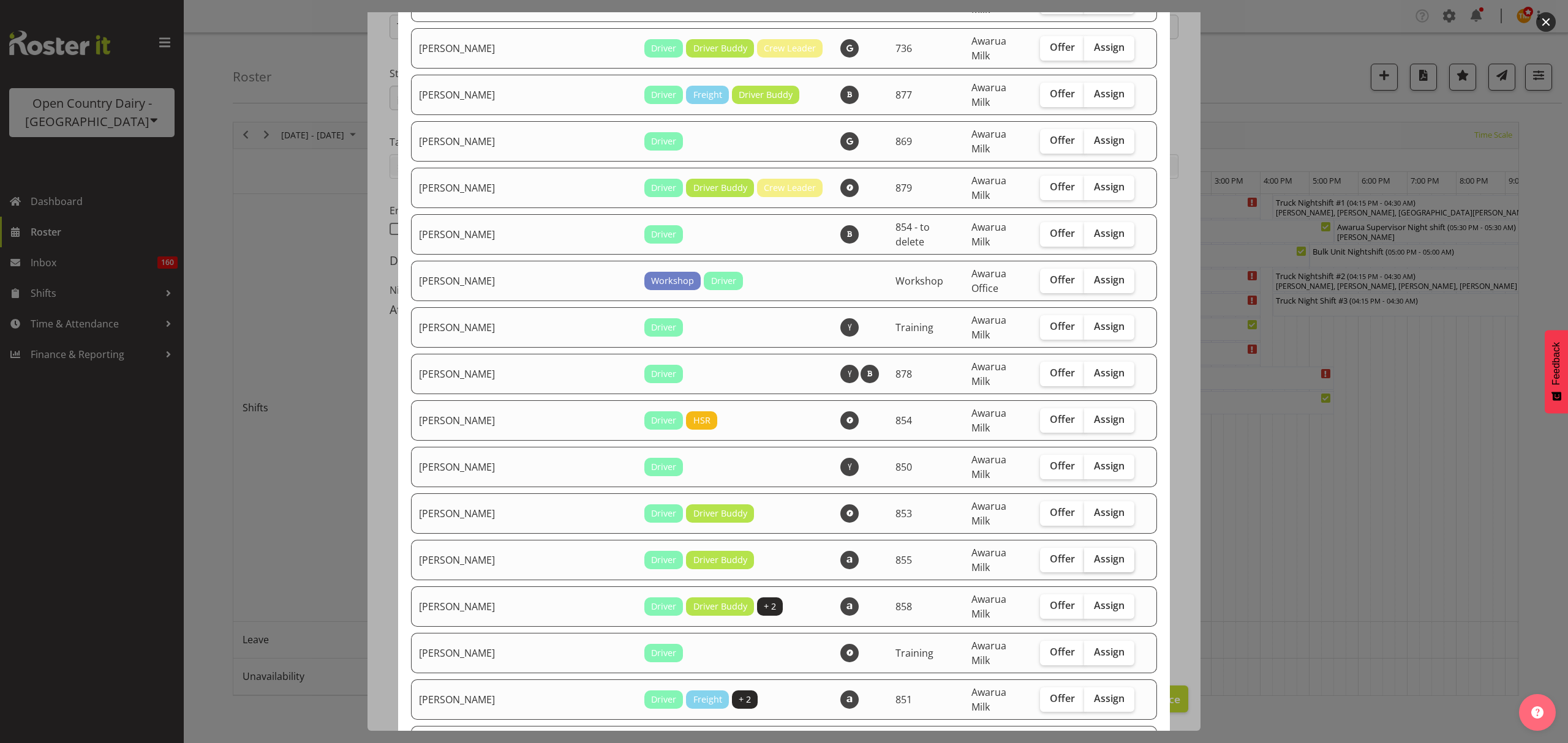
drag, startPoint x: 1085, startPoint y: 327, endPoint x: 1095, endPoint y: 324, distance: 10.4
click at [1094, 553] on span "Assign" at bounding box center [1109, 558] width 31 height 12
click at [1089, 555] on input "Assign" at bounding box center [1088, 559] width 8 height 8
checkbox input "true"
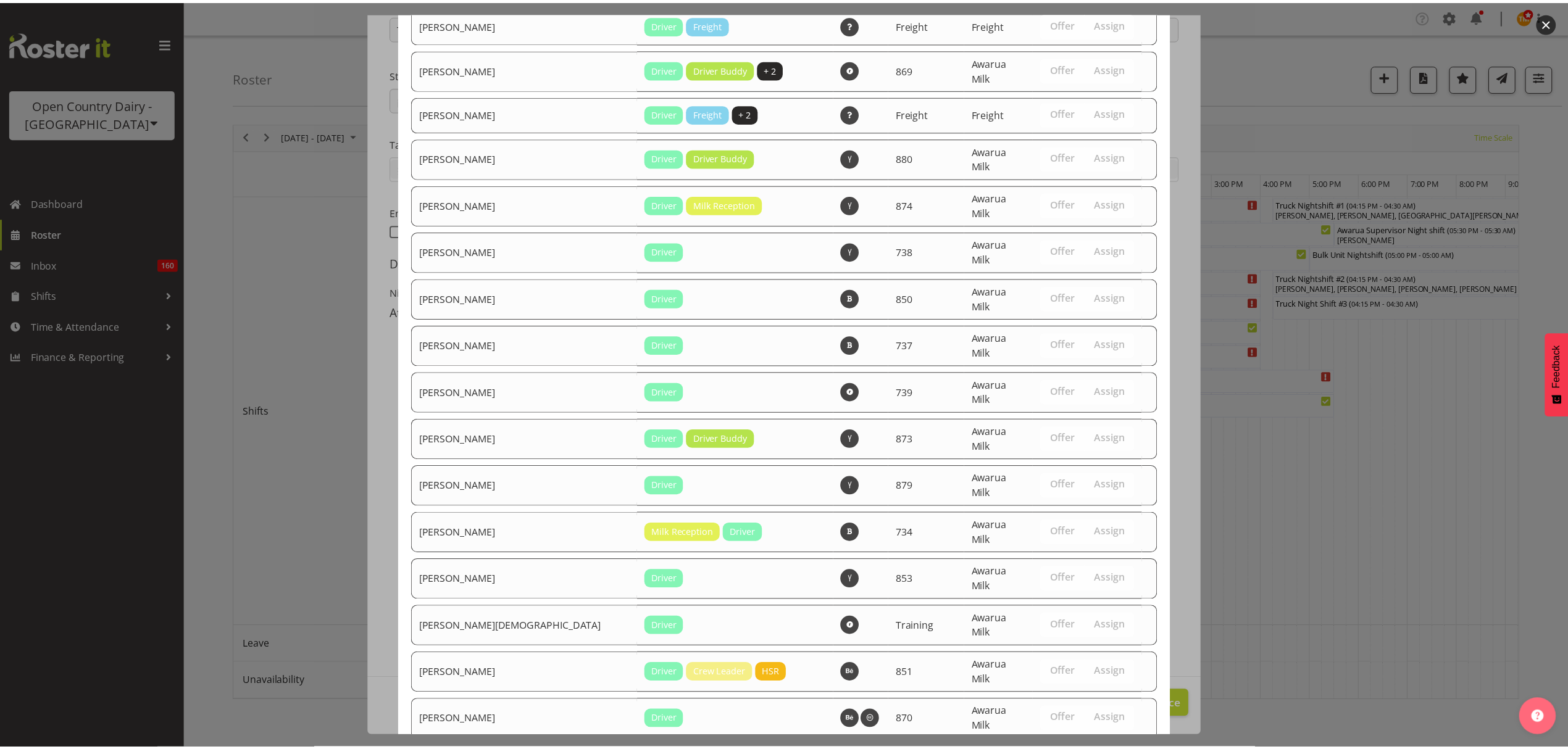
scroll to position [3081, 0]
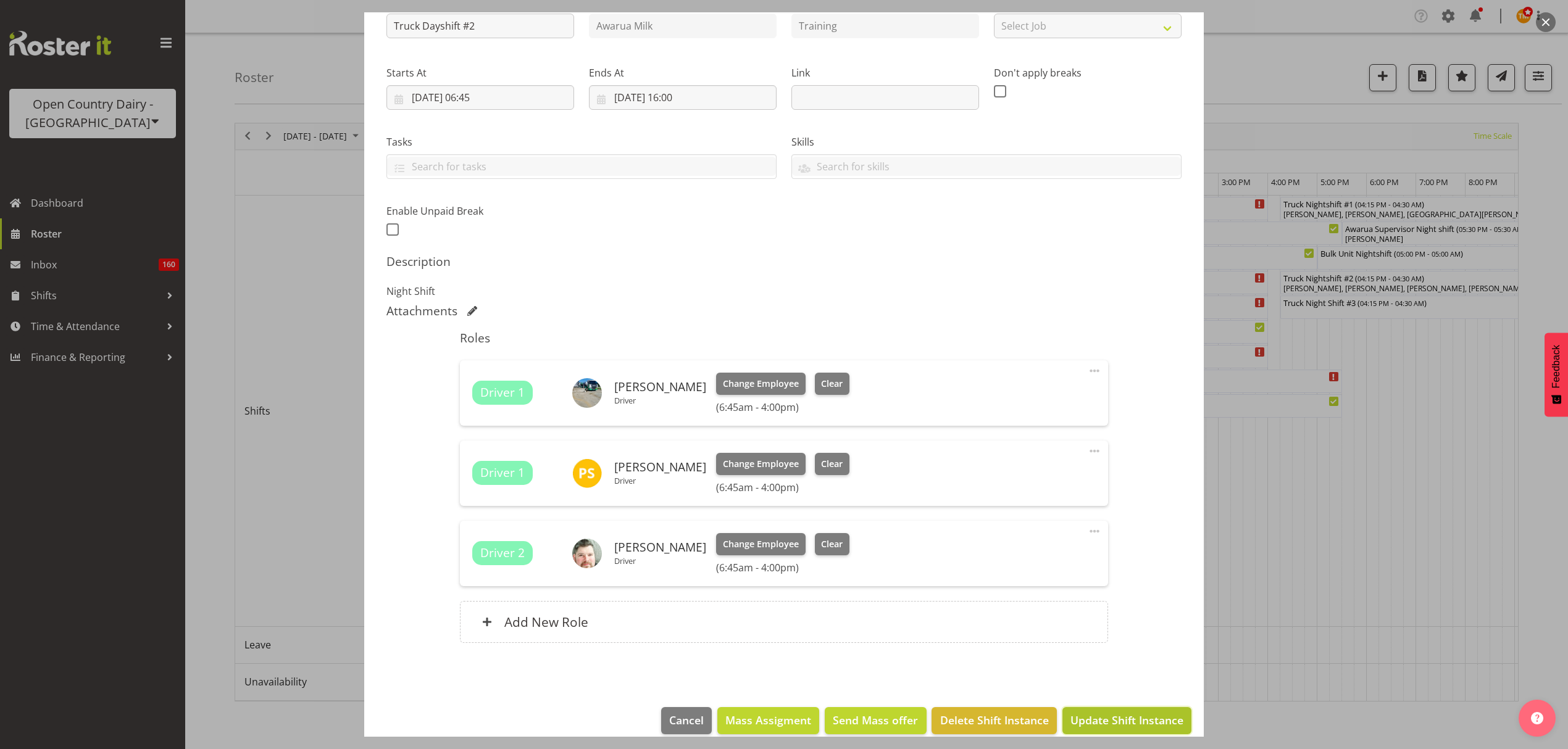
click at [1110, 713] on span "Update Shift Instance" at bounding box center [1127, 720] width 113 height 16
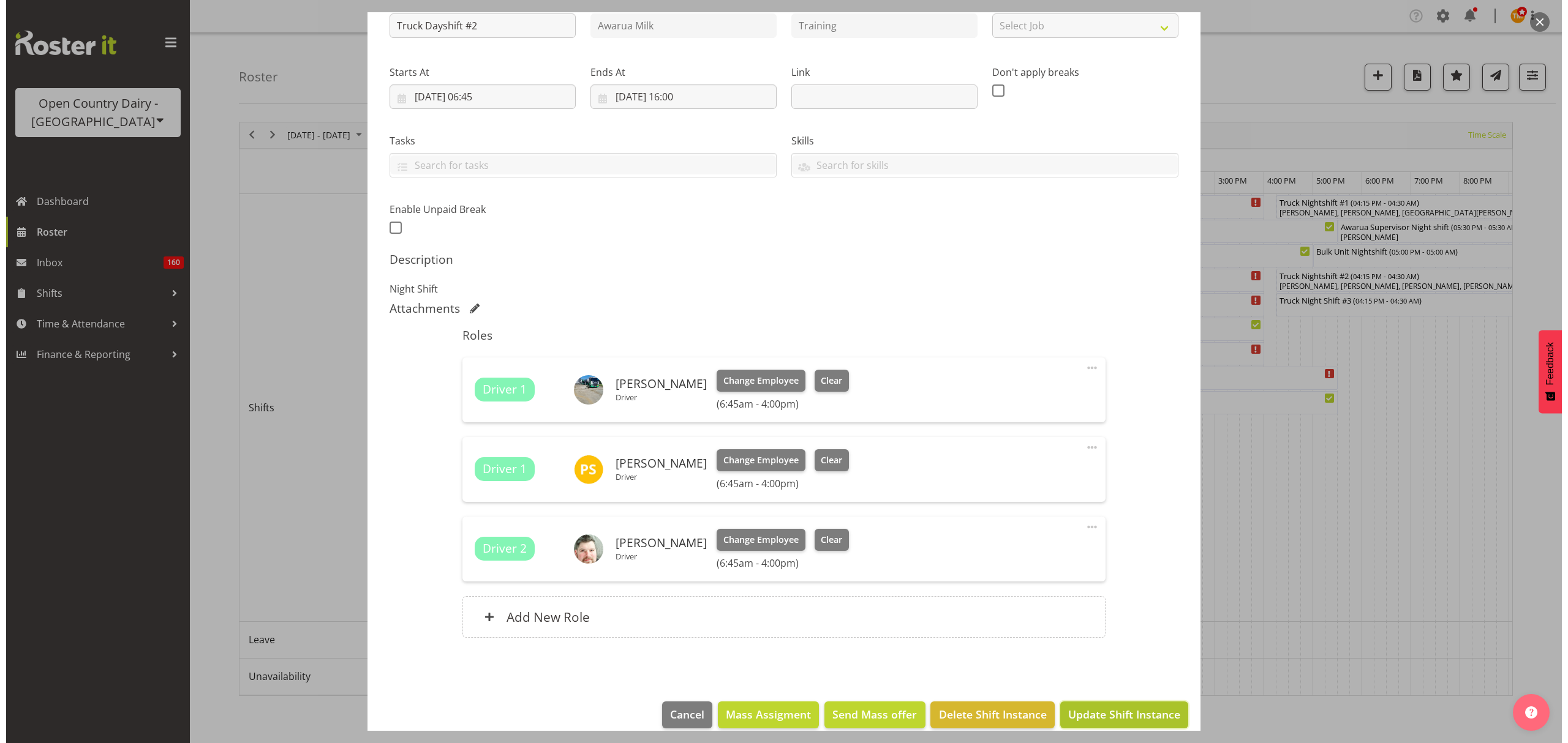
scroll to position [116, 0]
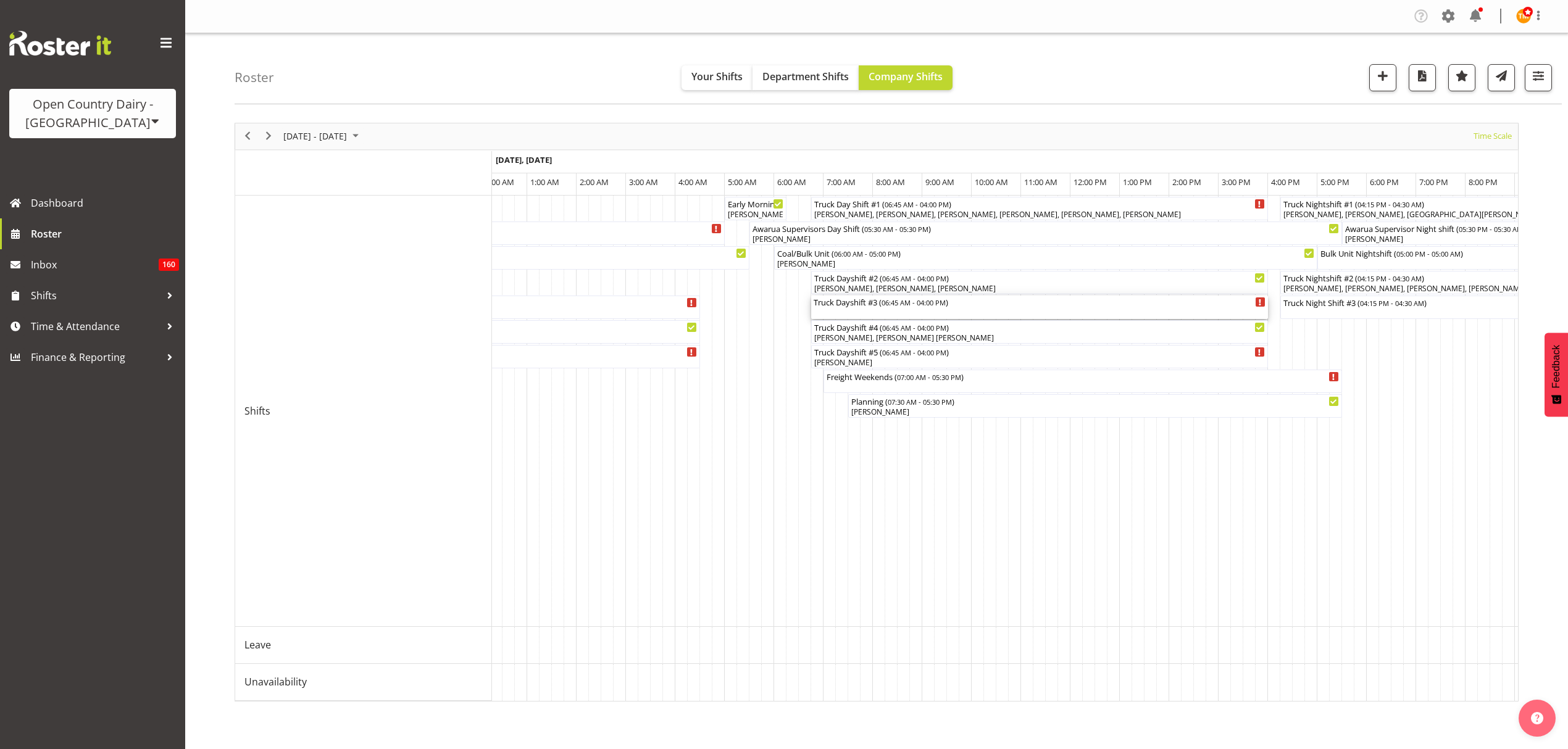
click at [925, 316] on div "Truck Dayshift #3 ( 06:45 AM - 04:00 PM )" at bounding box center [1039, 308] width 451 height 23
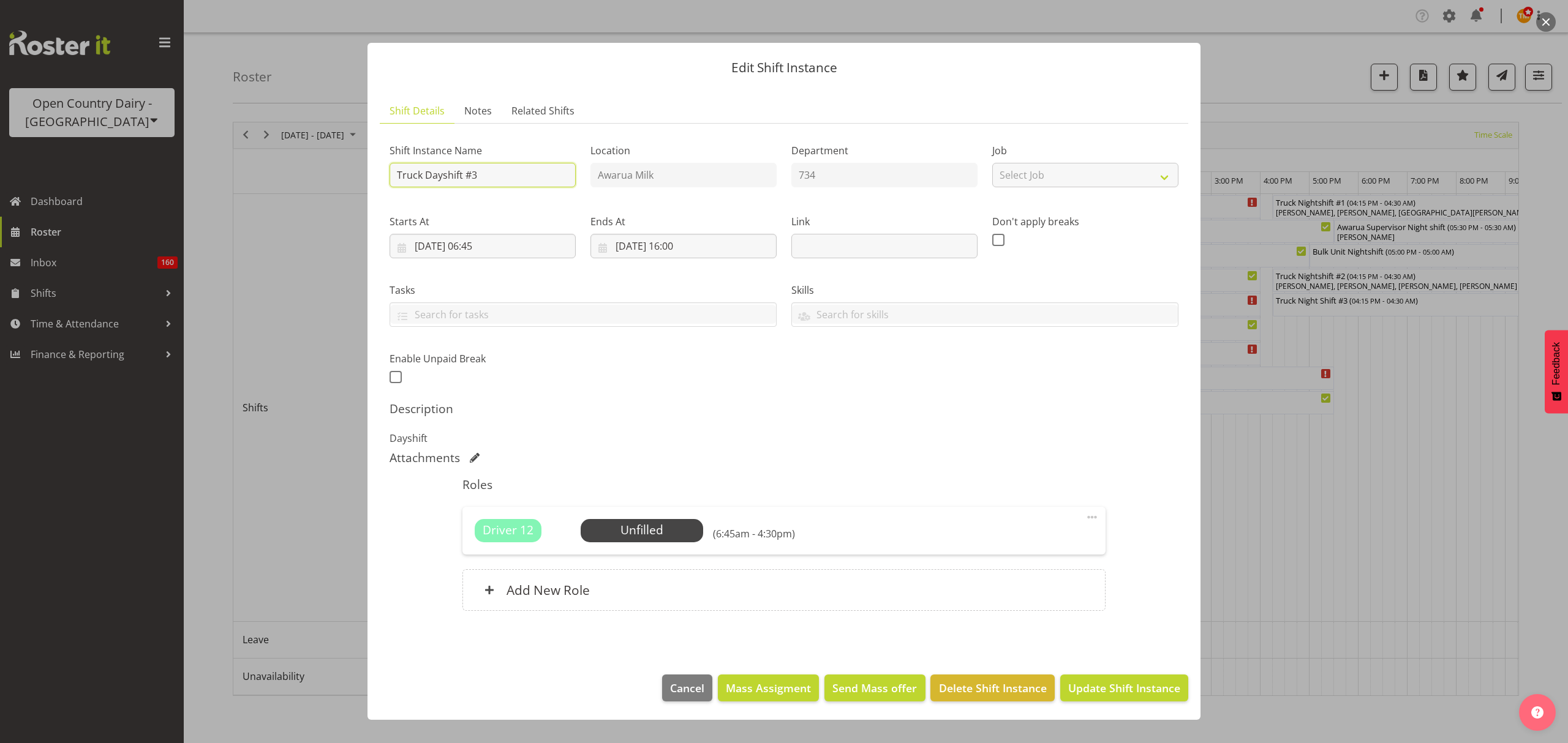
drag, startPoint x: 531, startPoint y: 176, endPoint x: 189, endPoint y: 124, distance: 345.9
click at [189, 124] on div "Edit Shift Instance Shift Details Notes Related Shifts Shift Instance Name Truc…" at bounding box center [784, 371] width 1568 height 743
type input "Cream EX MVM 0500 Start"
drag, startPoint x: 708, startPoint y: 363, endPoint x: 690, endPoint y: 363, distance: 18.0
click at [707, 363] on div "Shift Instance Name Cream EX MVM 0500 Start Location Awarua Milk Department 734…" at bounding box center [784, 260] width 803 height 268
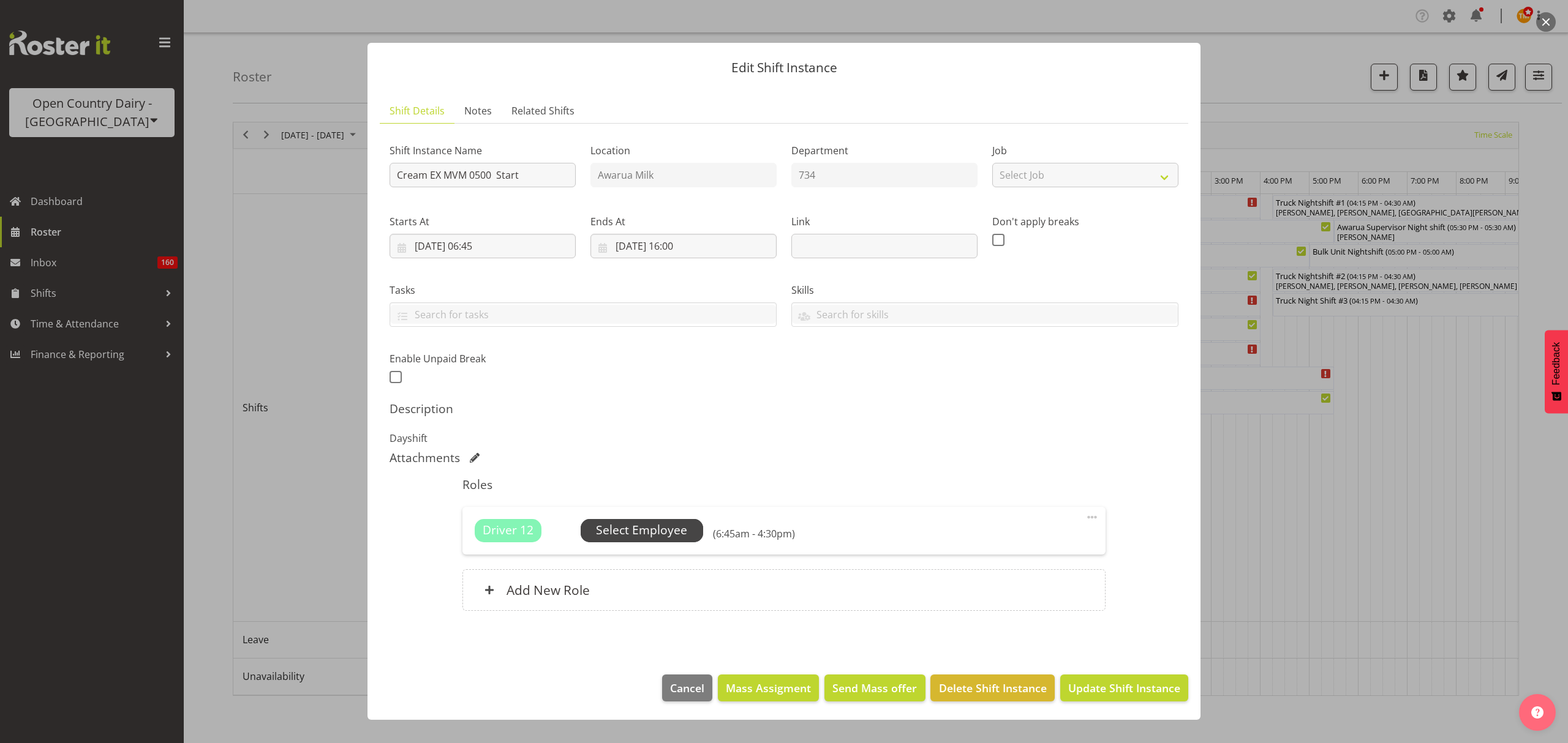
click at [621, 522] on span "Select Employee" at bounding box center [642, 531] width 122 height 23
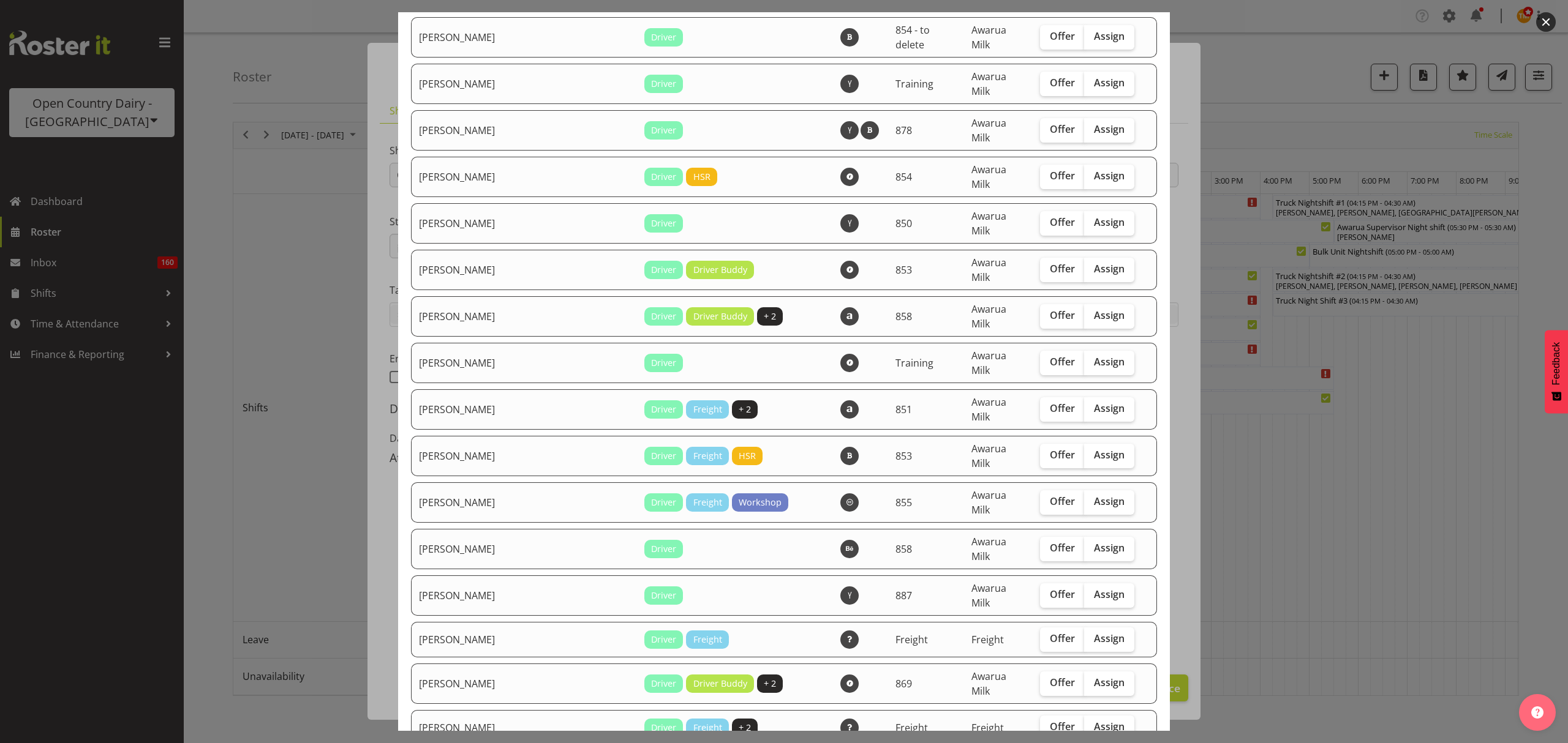
scroll to position [2204, 0]
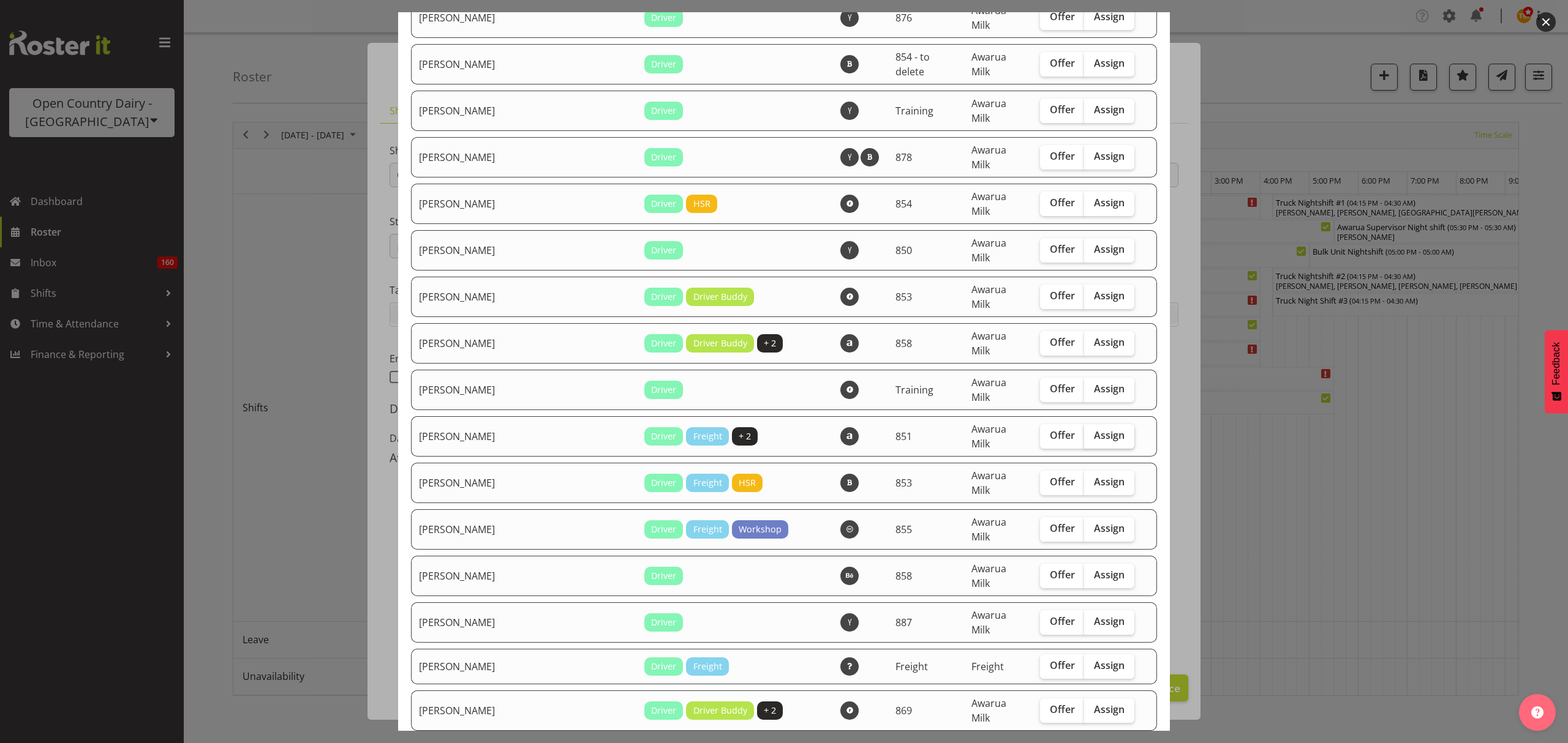
click at [1094, 429] on span "Assign" at bounding box center [1109, 435] width 31 height 12
click at [1084, 431] on input "Assign" at bounding box center [1088, 435] width 8 height 8
checkbox input "true"
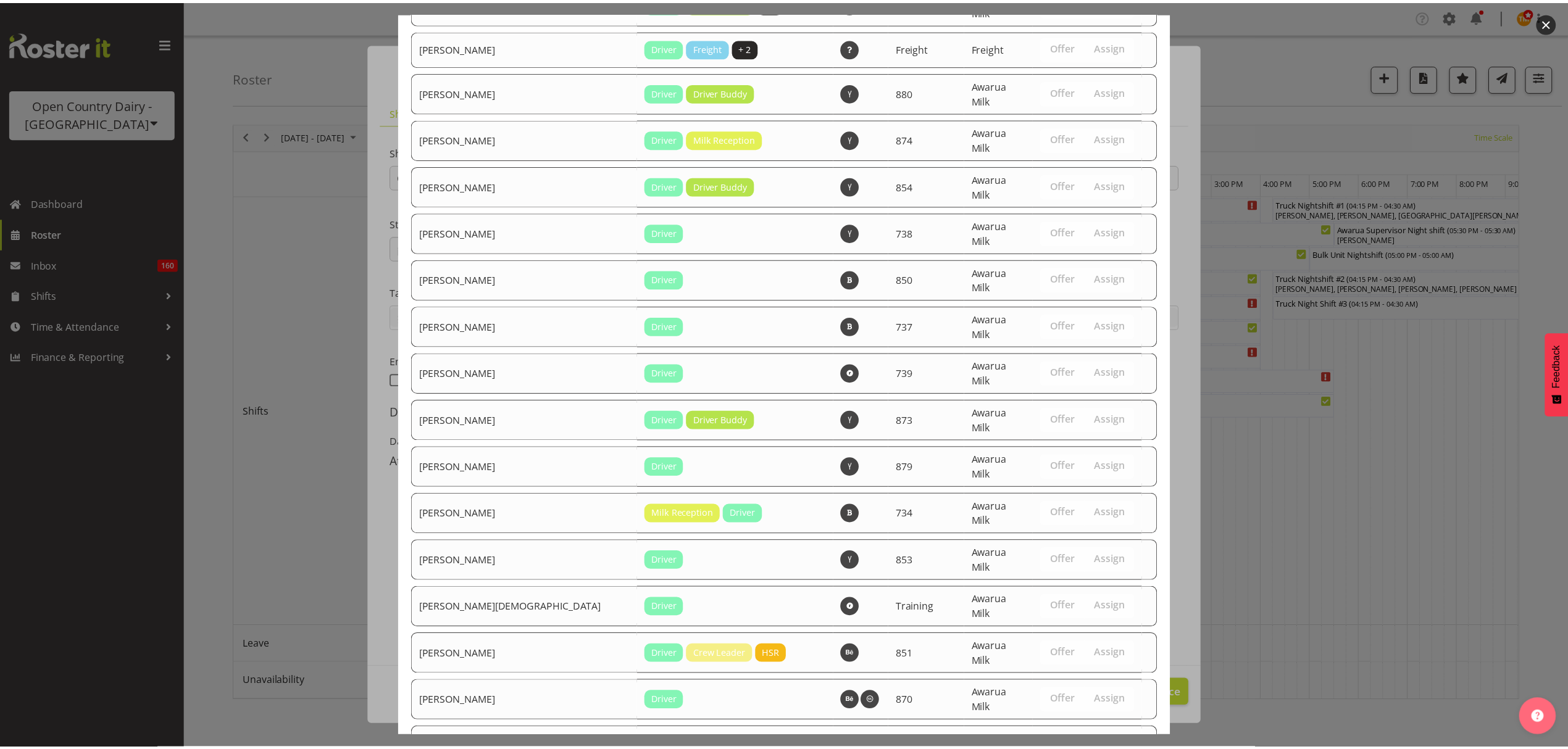
scroll to position [2997, 0]
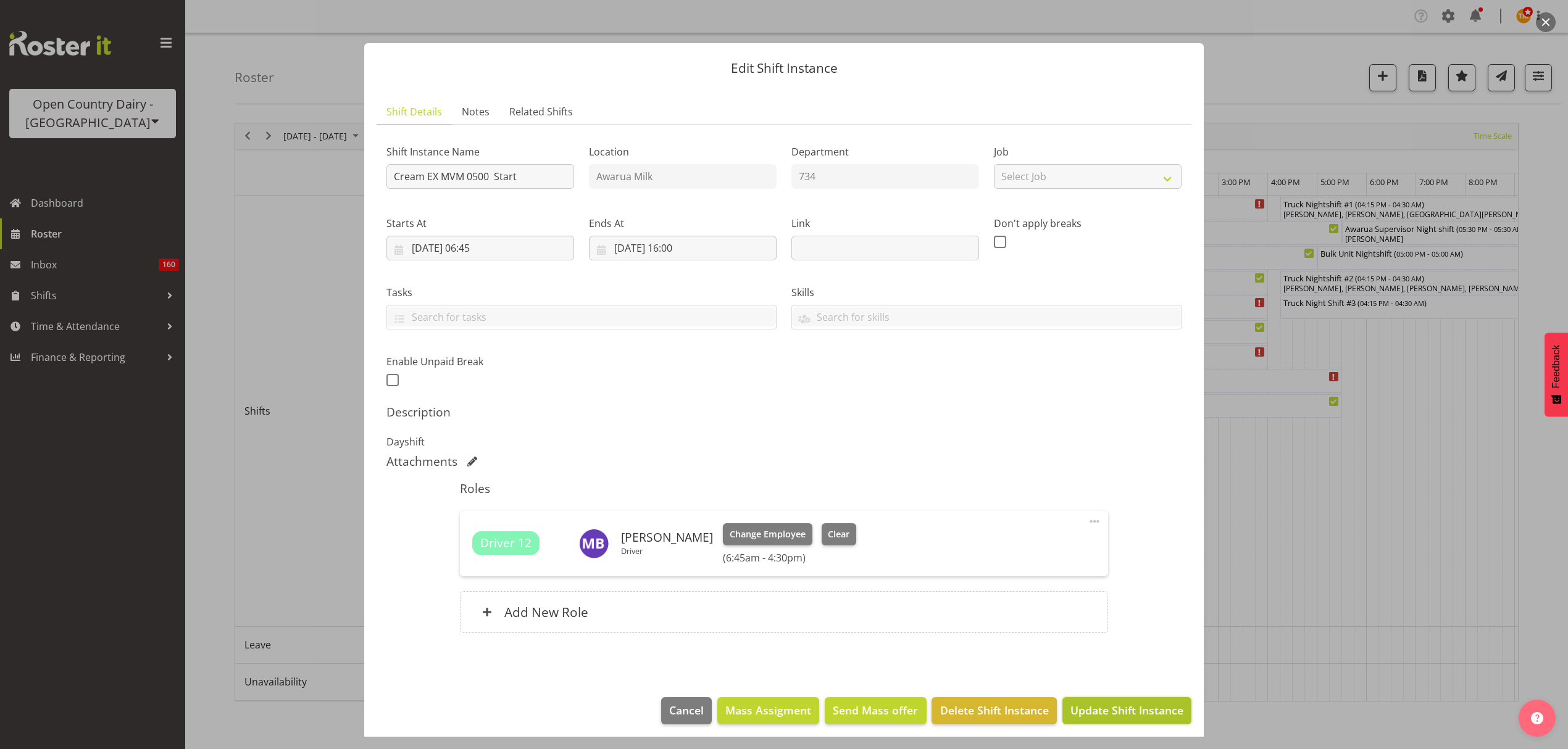
click at [1094, 702] on button "Update Shift Instance" at bounding box center [1127, 711] width 129 height 27
